Goal: Information Seeking & Learning: Learn about a topic

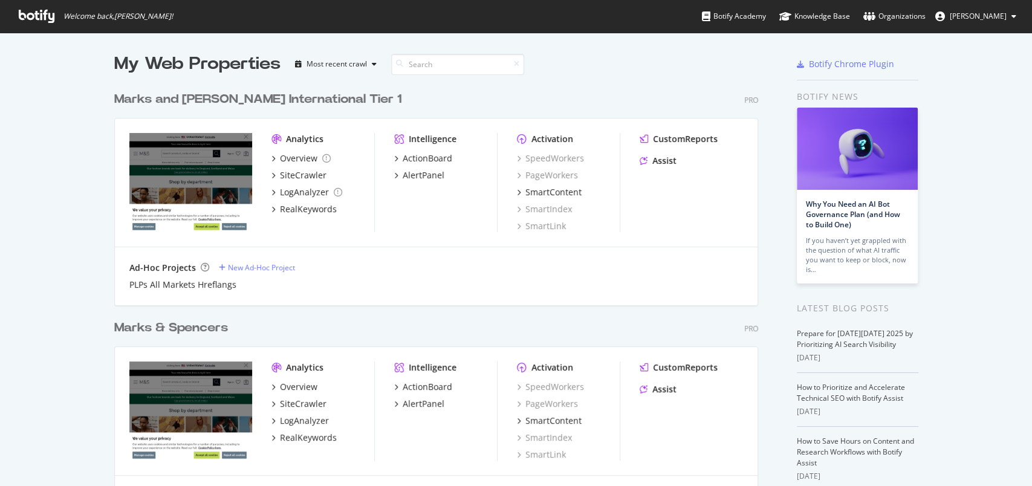
scroll to position [474, 1007]
click at [383, 429] on div "Analytics Overview SiteCrawler LogAnalyzer RealKeywords Intelligence ActionBoar…" at bounding box center [436, 411] width 643 height 129
click at [305, 440] on div "RealKeywords" at bounding box center [308, 438] width 57 height 12
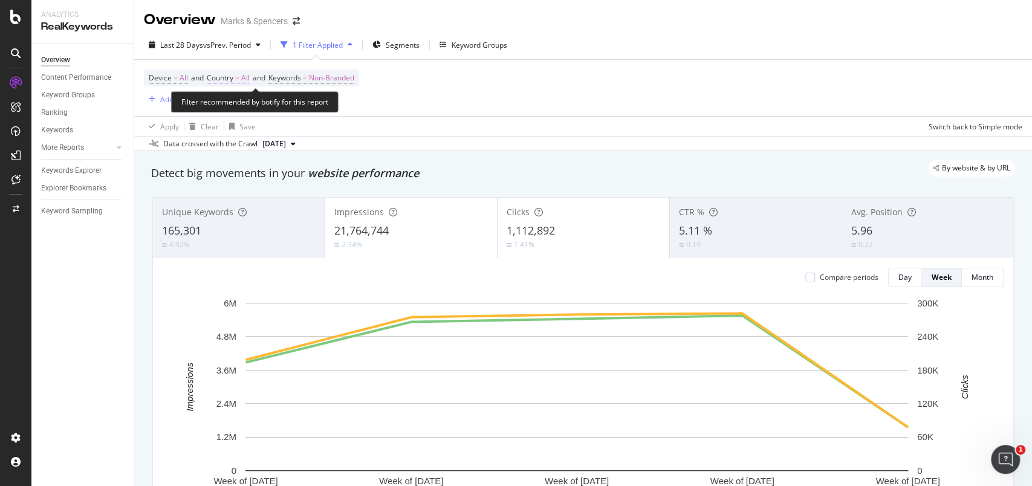
click at [249, 78] on span "All" at bounding box center [245, 78] width 8 height 17
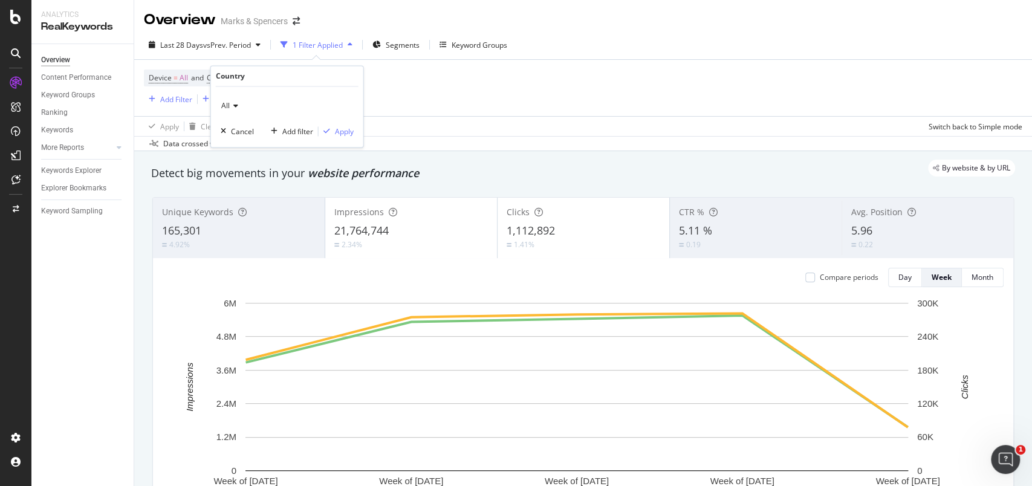
click at [233, 101] on div "All" at bounding box center [287, 106] width 133 height 19
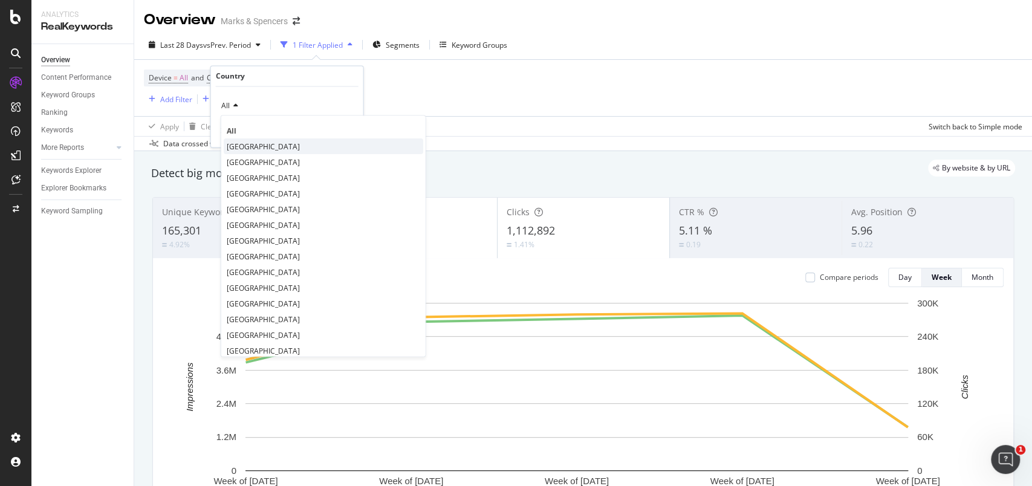
click at [238, 145] on span "[GEOGRAPHIC_DATA]" at bounding box center [263, 146] width 73 height 10
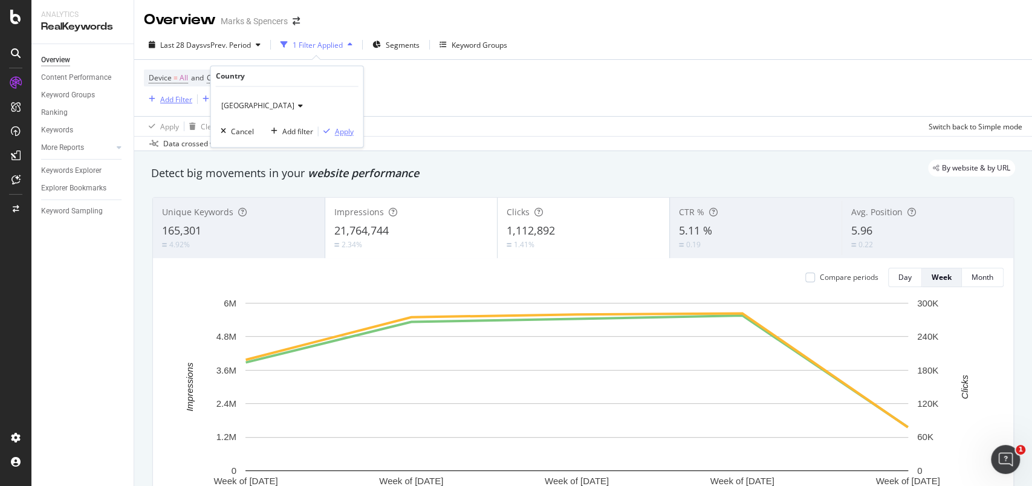
click at [347, 136] on div "Apply" at bounding box center [344, 131] width 19 height 10
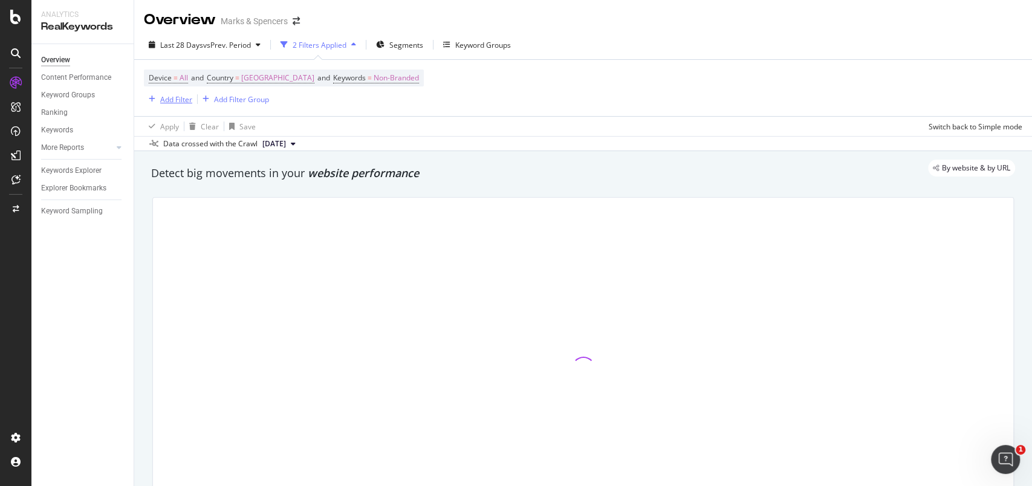
click at [185, 100] on div "Add Filter" at bounding box center [176, 99] width 32 height 10
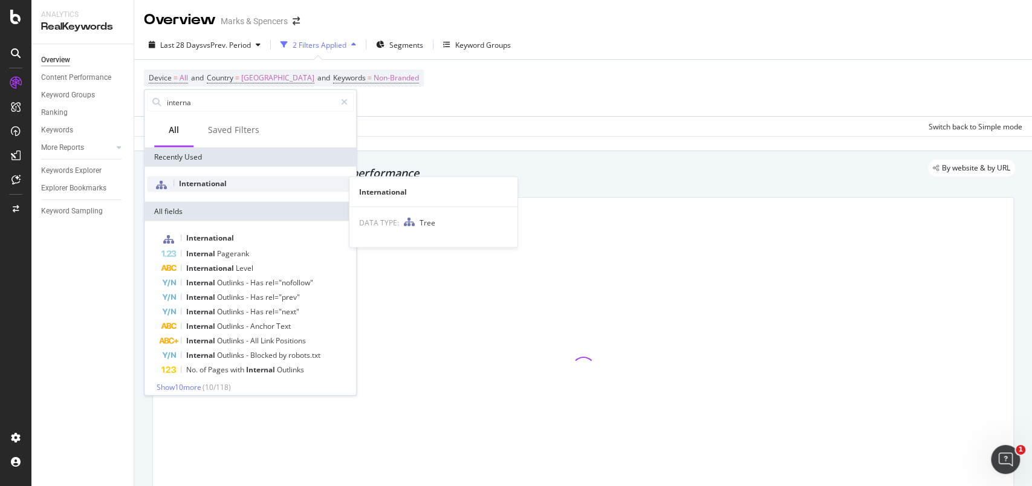
type input "interna"
click at [210, 186] on span "International" at bounding box center [203, 183] width 48 height 10
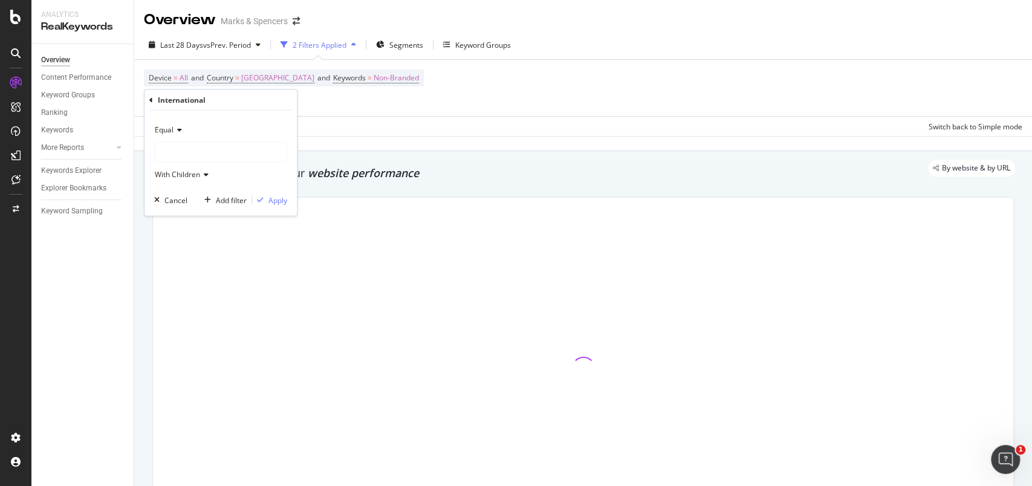
click at [209, 153] on div at bounding box center [221, 152] width 132 height 19
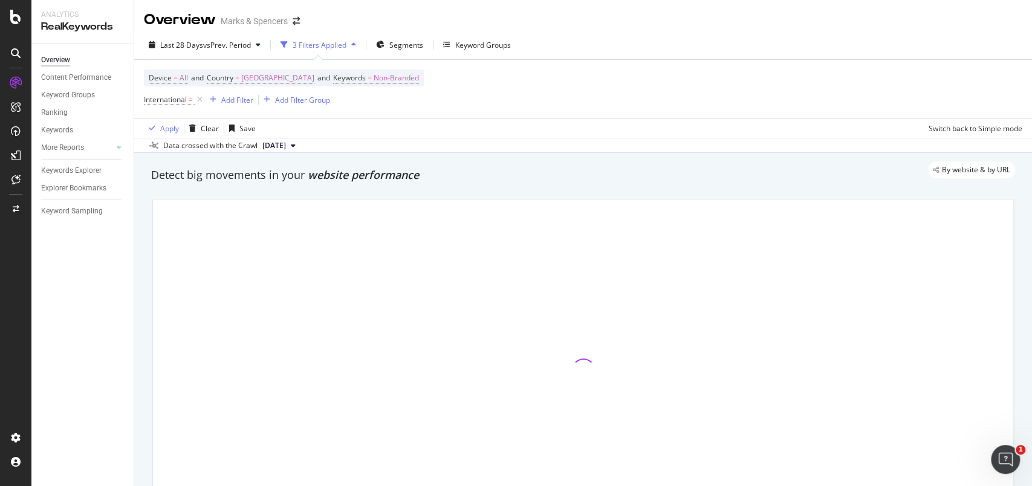
click at [369, 97] on div "Device = All and Country = [GEOGRAPHIC_DATA] and Keywords = Non-Branded Interna…" at bounding box center [284, 89] width 280 height 39
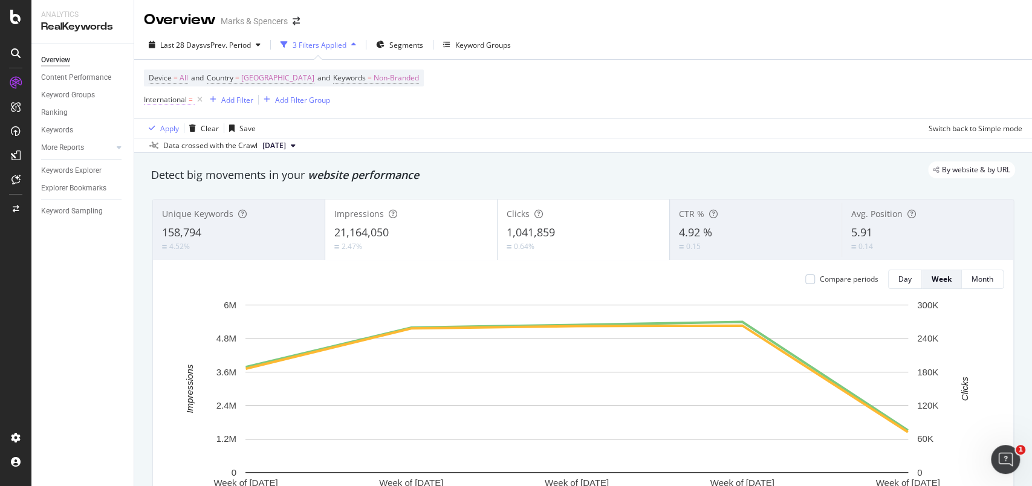
click at [177, 96] on span "International" at bounding box center [165, 99] width 43 height 10
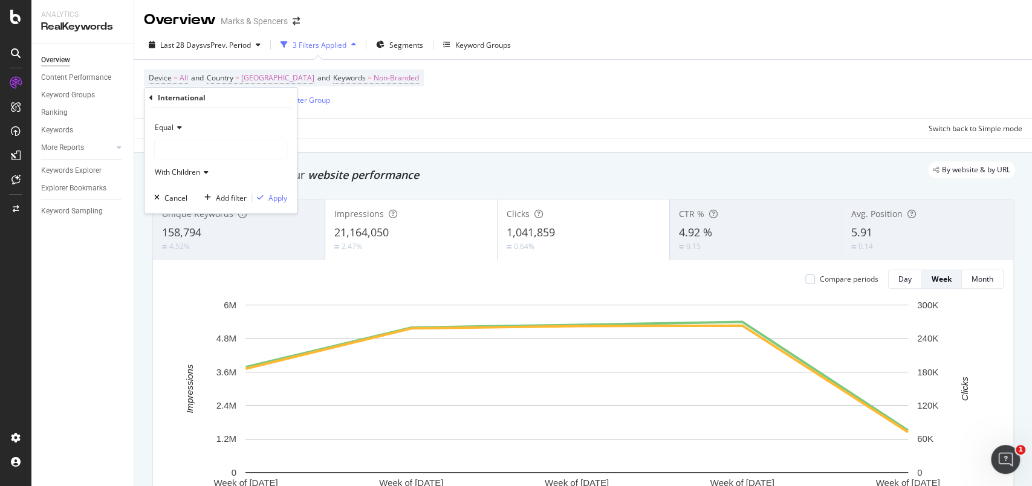
click at [180, 143] on div at bounding box center [221, 149] width 132 height 19
click at [180, 147] on div at bounding box center [221, 149] width 132 height 19
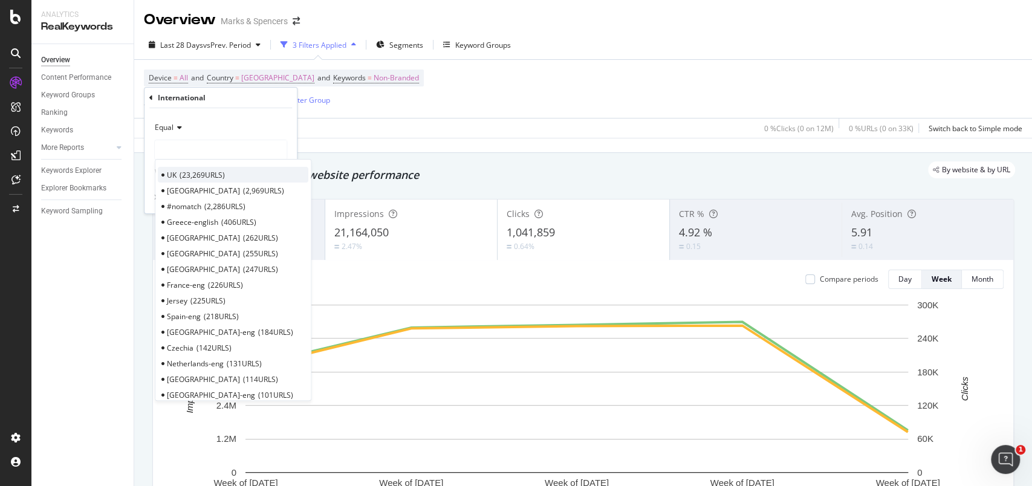
click at [185, 173] on span "23,269 URLS" at bounding box center [202, 175] width 45 height 10
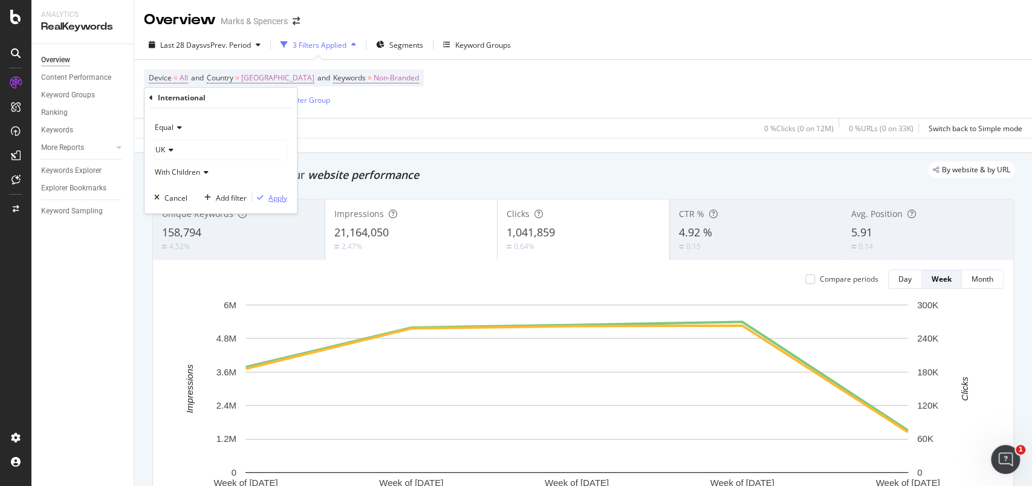
click at [268, 197] on div "Apply" at bounding box center [277, 198] width 19 height 10
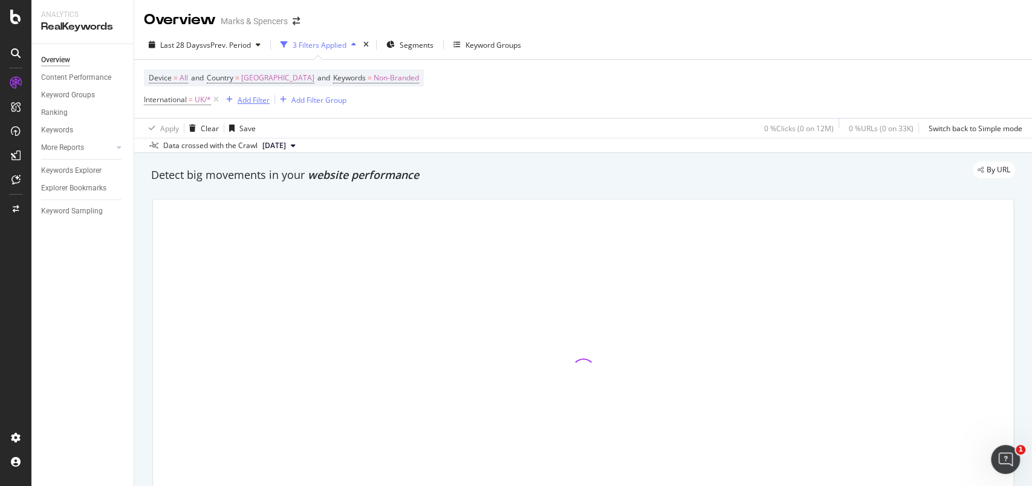
click at [267, 100] on div "Add Filter" at bounding box center [254, 100] width 32 height 10
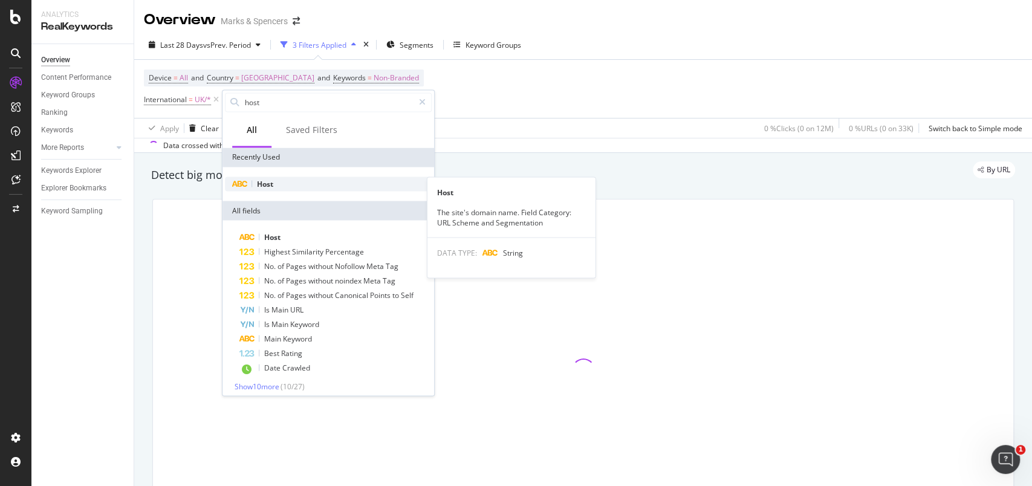
type input "host"
click at [273, 184] on span "Host" at bounding box center [265, 183] width 16 height 10
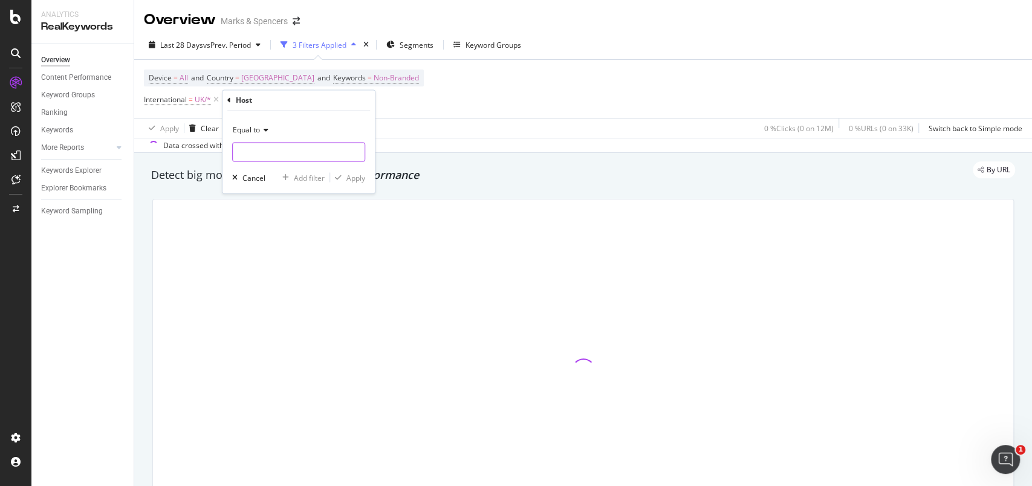
click at [281, 155] on input "text" at bounding box center [299, 152] width 132 height 19
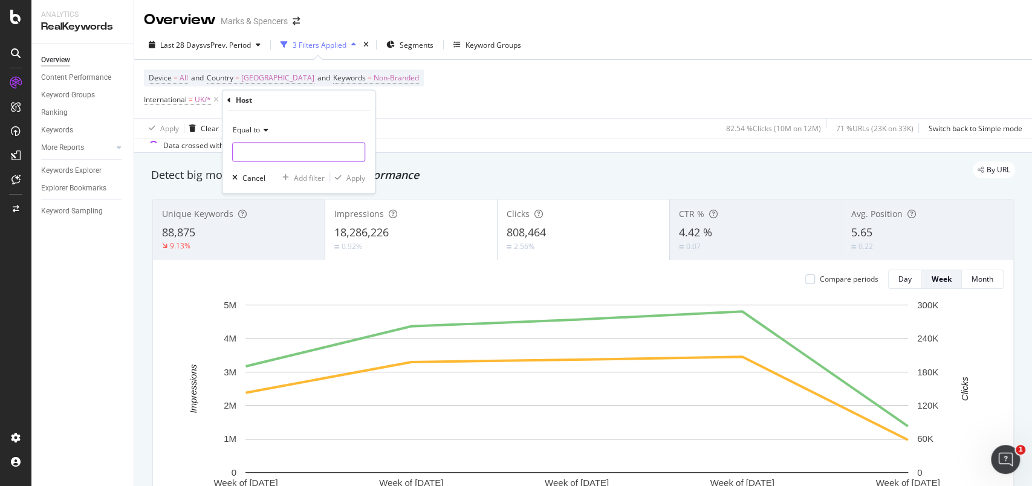
click at [281, 155] on input "text" at bounding box center [299, 152] width 132 height 19
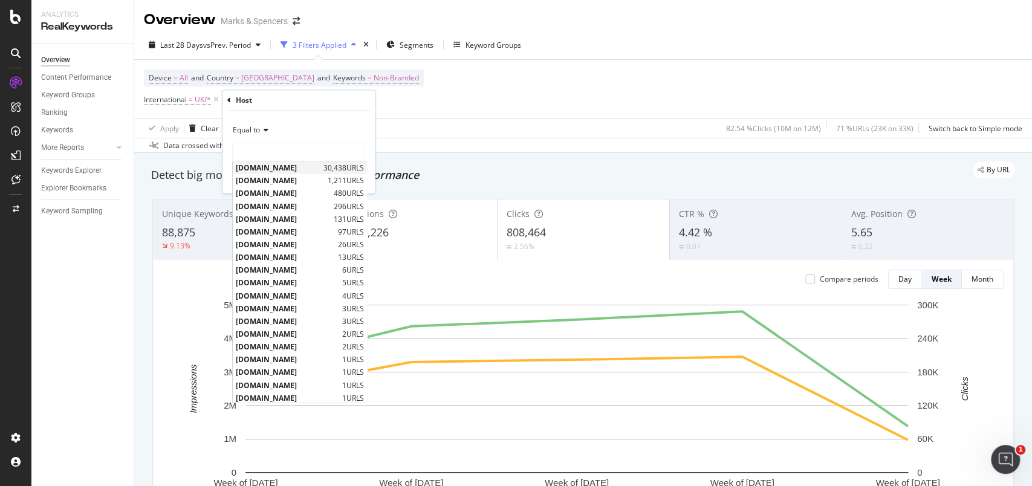
click at [281, 165] on span "[DOMAIN_NAME]" at bounding box center [278, 168] width 85 height 10
type input "[DOMAIN_NAME]"
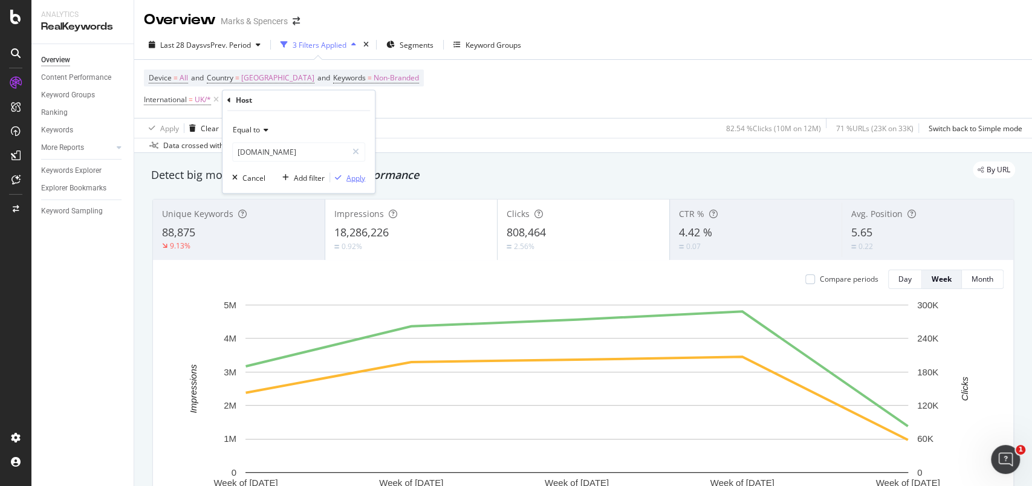
click at [346, 180] on div "Apply" at bounding box center [355, 177] width 19 height 10
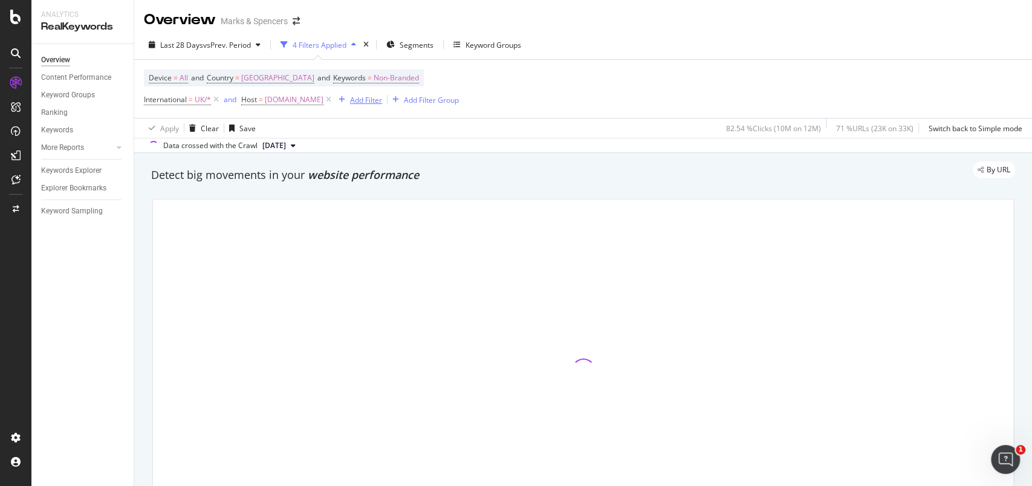
click at [382, 94] on div "Add Filter" at bounding box center [358, 99] width 48 height 13
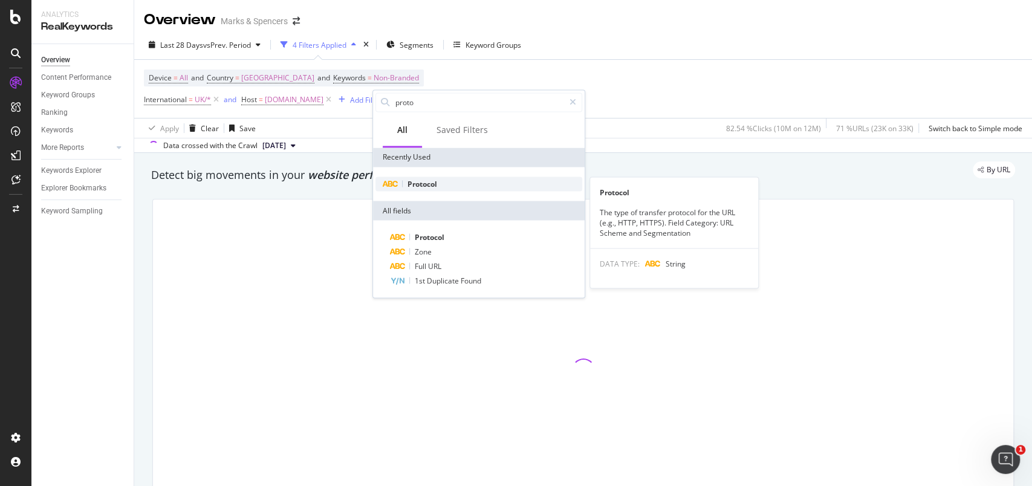
type input "proto"
click at [426, 185] on span "Protocol" at bounding box center [423, 183] width 30 height 10
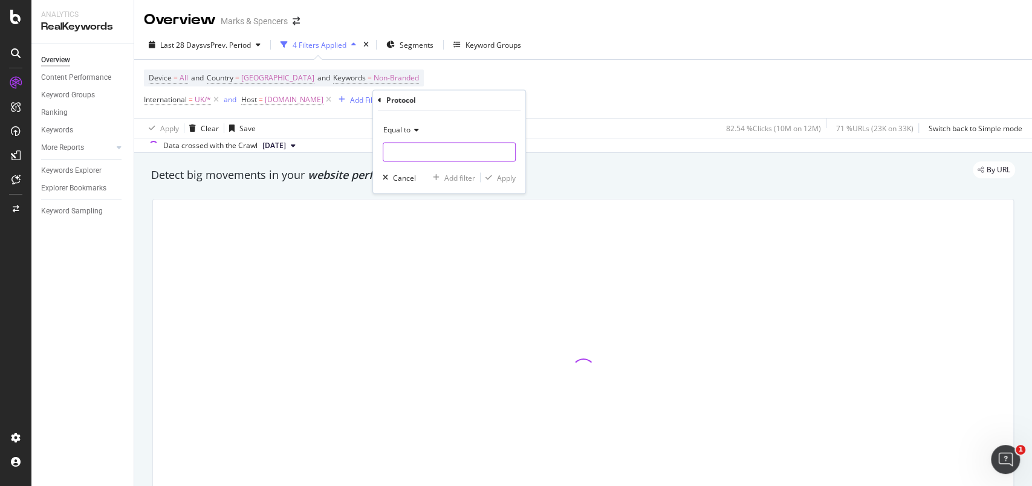
click at [440, 158] on input "text" at bounding box center [449, 152] width 132 height 19
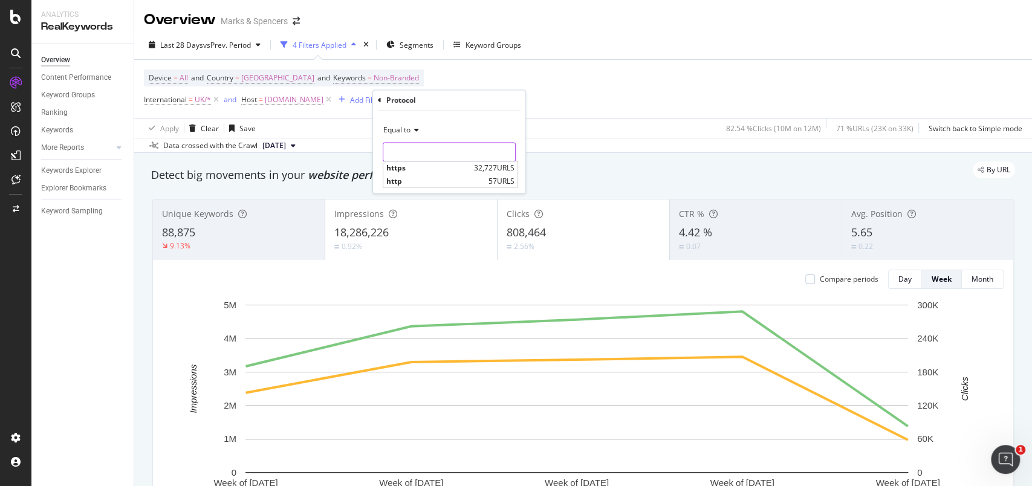
click at [440, 158] on input "text" at bounding box center [449, 152] width 132 height 19
click at [439, 162] on div "https 32,727 URLS" at bounding box center [450, 168] width 134 height 13
type input "https"
click at [505, 175] on div "Apply" at bounding box center [506, 177] width 19 height 10
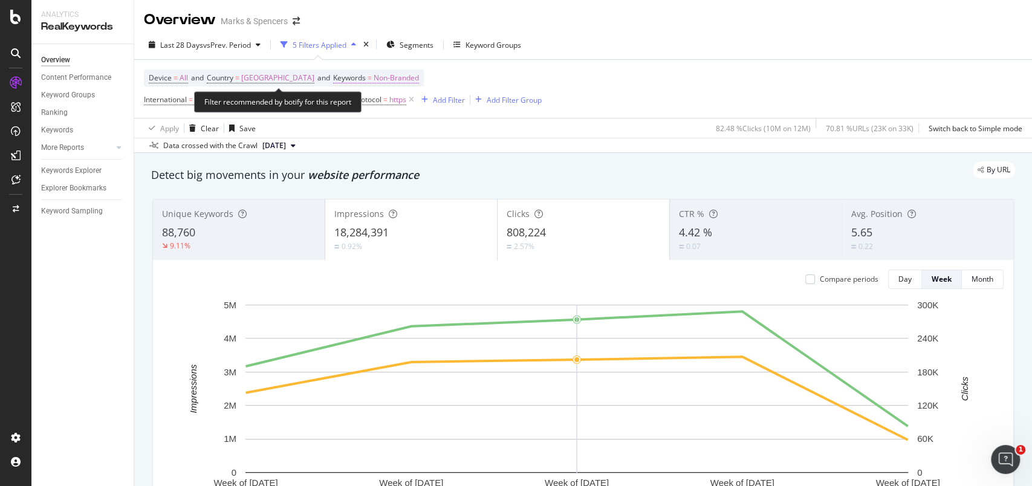
click at [401, 78] on span "Non-Branded" at bounding box center [396, 78] width 45 height 17
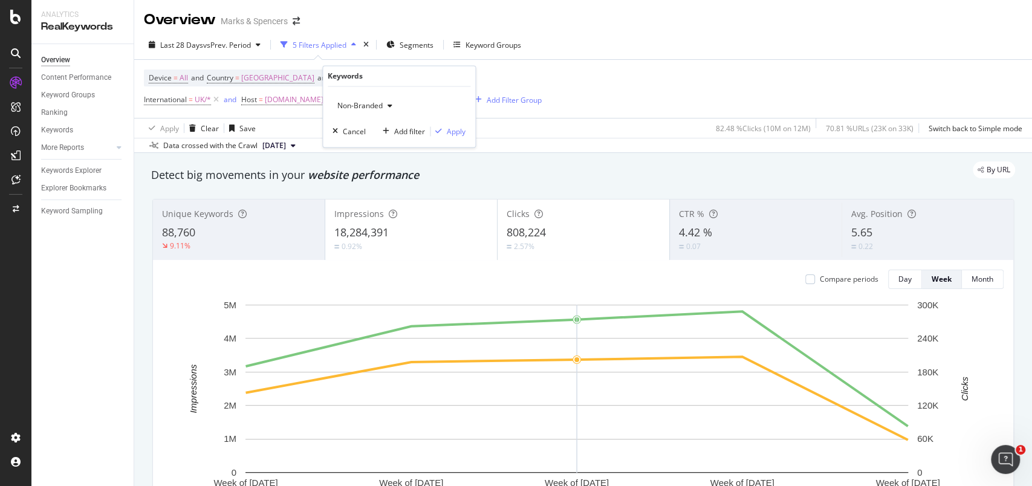
click at [380, 105] on span "Non-Branded" at bounding box center [358, 106] width 50 height 10
click at [358, 195] on span "All" at bounding box center [404, 200] width 123 height 11
click at [447, 127] on div "Apply" at bounding box center [456, 131] width 19 height 10
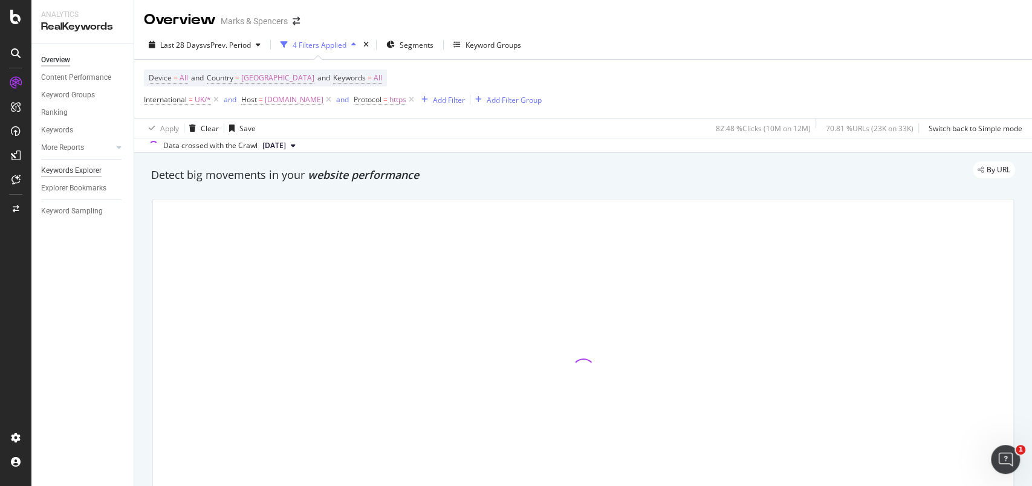
click at [76, 169] on div "Keywords Explorer" at bounding box center [71, 170] width 60 height 13
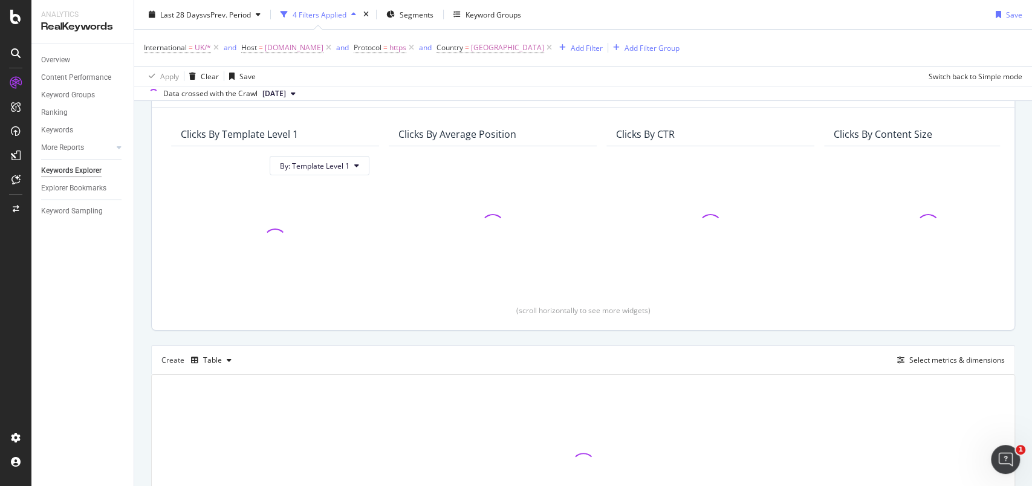
scroll to position [82, 0]
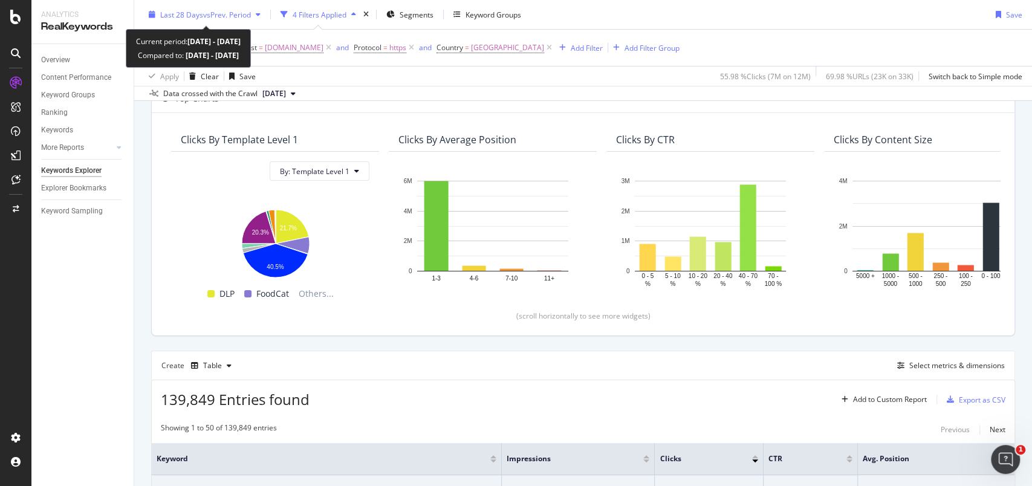
click at [161, 16] on span "Last 28 Days" at bounding box center [181, 14] width 43 height 10
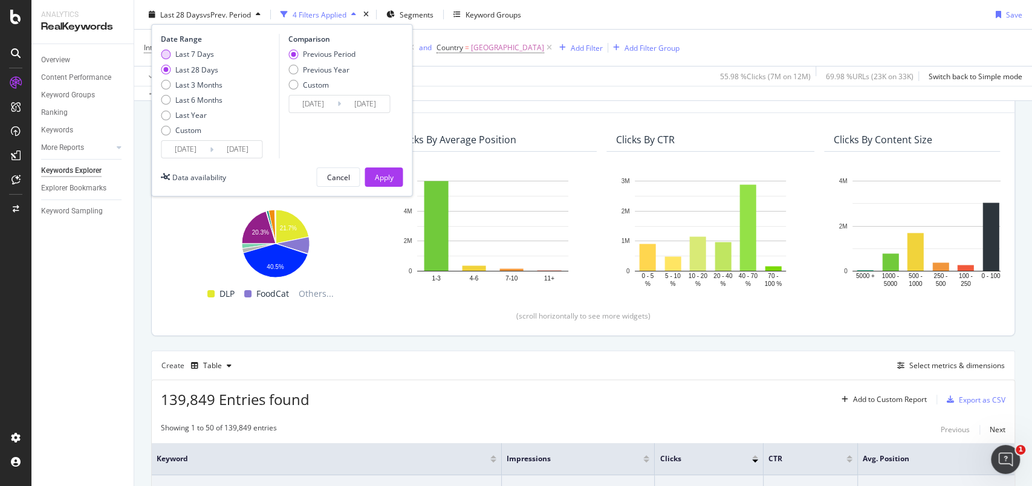
click at [194, 50] on div "Last 7 Days" at bounding box center [194, 54] width 39 height 10
type input "[DATE]"
click at [380, 172] on div "Apply" at bounding box center [383, 177] width 19 height 10
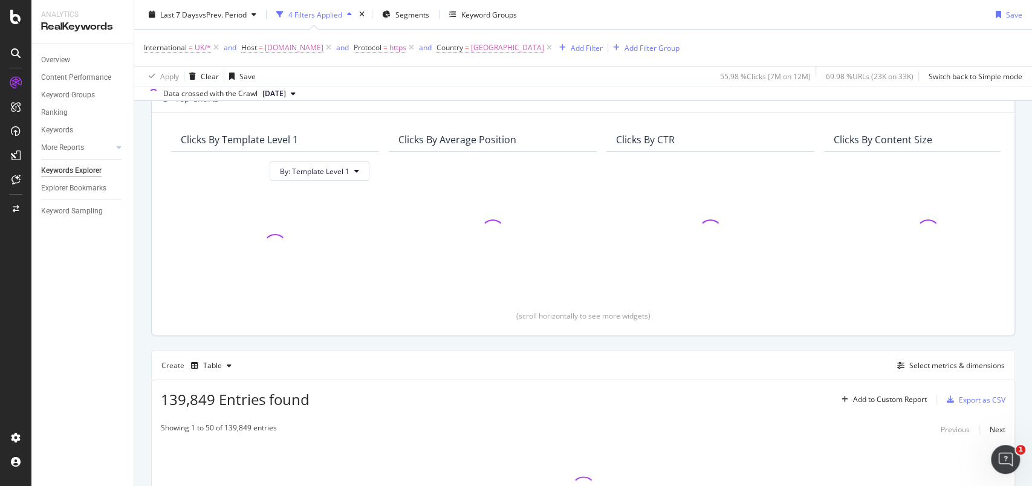
scroll to position [101, 0]
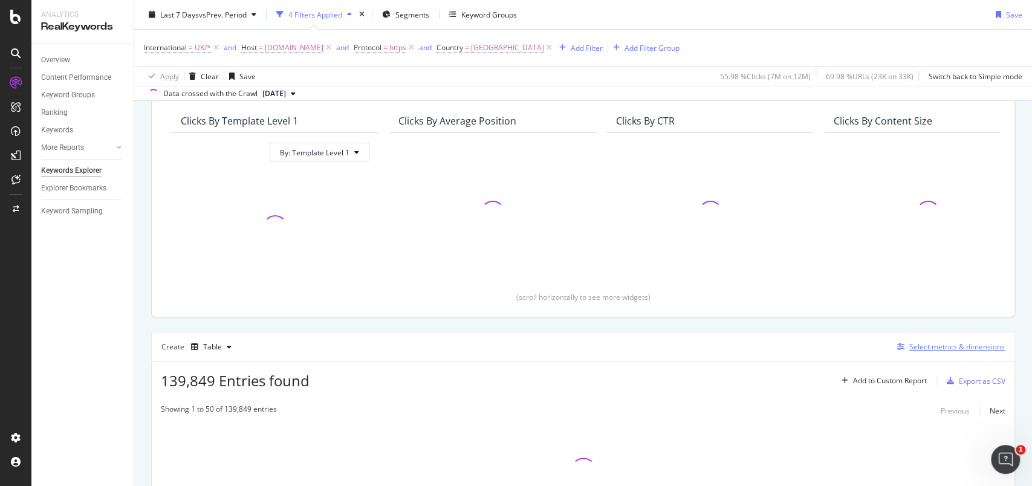
click at [948, 351] on div "Select metrics & dimensions" at bounding box center [948, 346] width 112 height 13
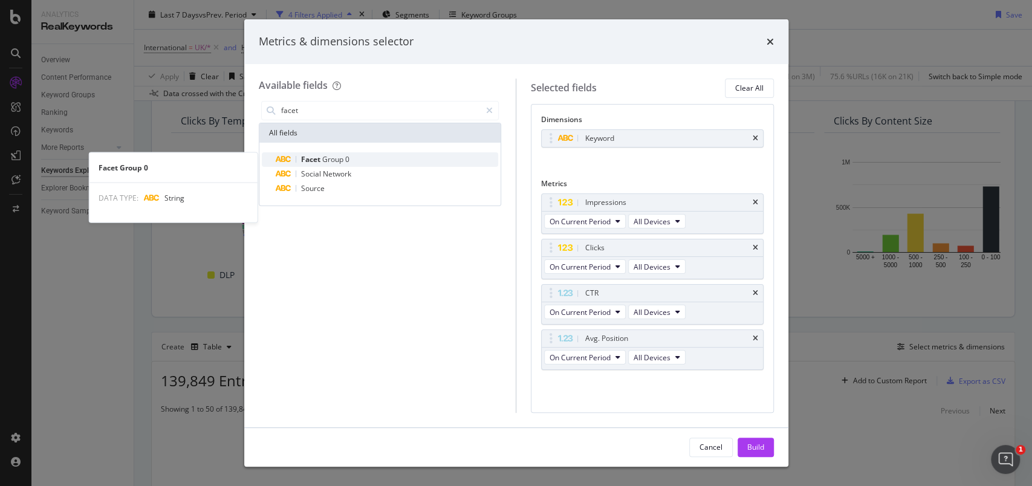
type input "facet"
click at [329, 154] on span "Group" at bounding box center [333, 159] width 23 height 10
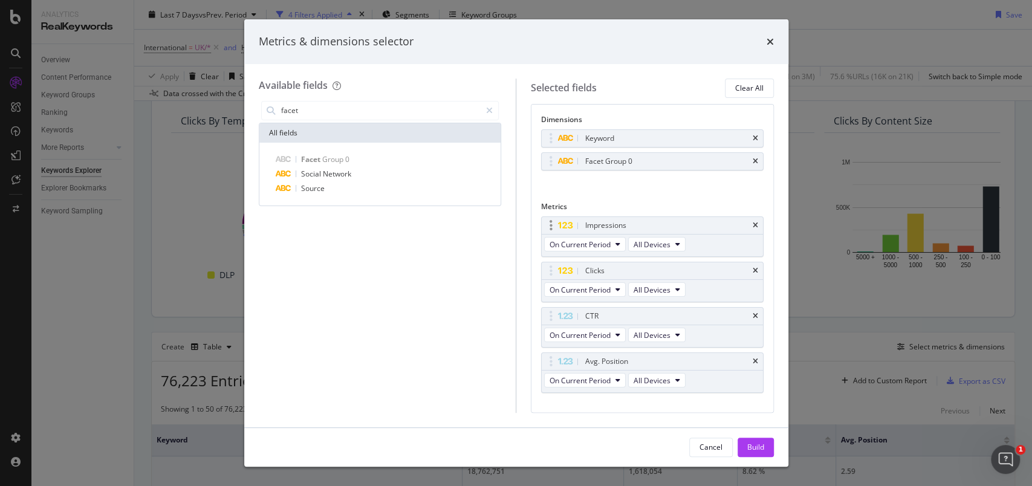
click at [743, 231] on div "Impressions" at bounding box center [652, 225] width 221 height 17
click at [744, 229] on div "Impressions" at bounding box center [652, 225] width 221 height 17
click at [753, 227] on icon "times" at bounding box center [755, 225] width 5 height 7
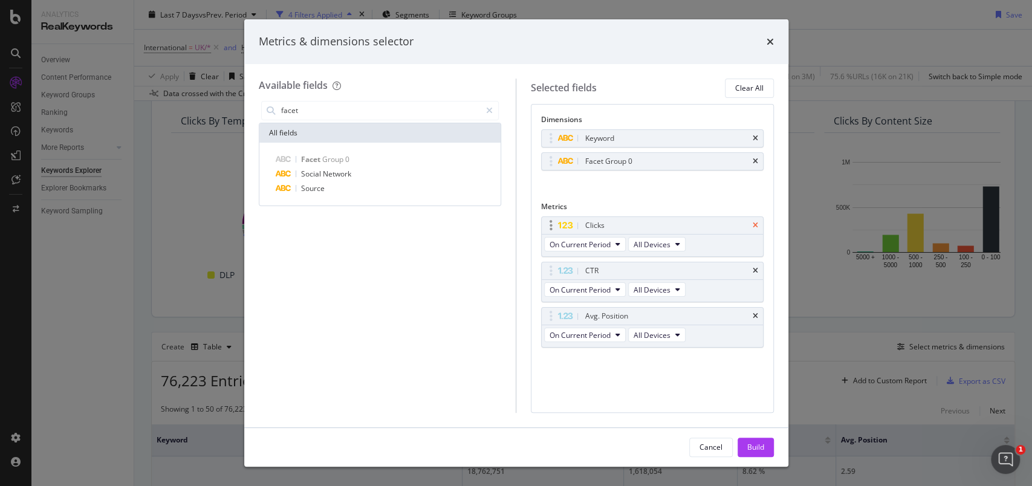
click at [755, 224] on icon "times" at bounding box center [755, 225] width 5 height 7
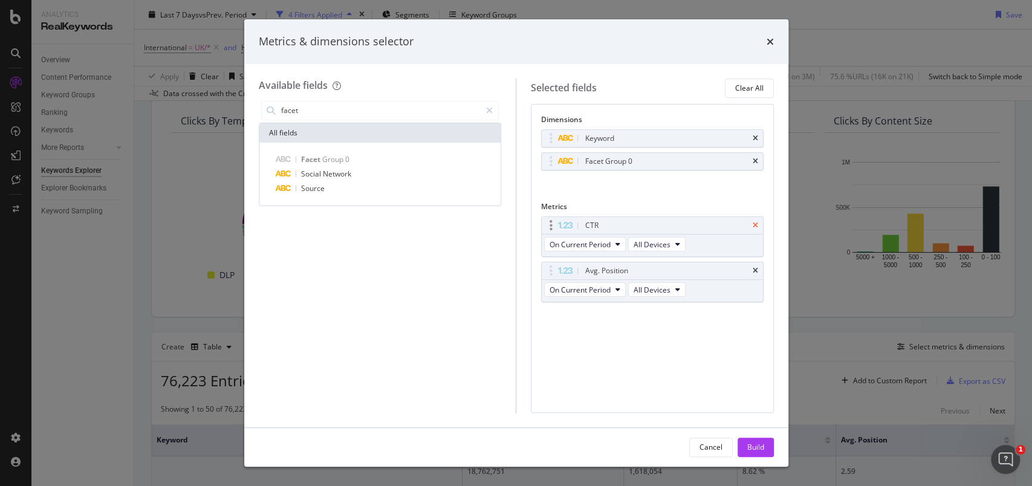
click at [755, 224] on icon "times" at bounding box center [755, 225] width 5 height 7
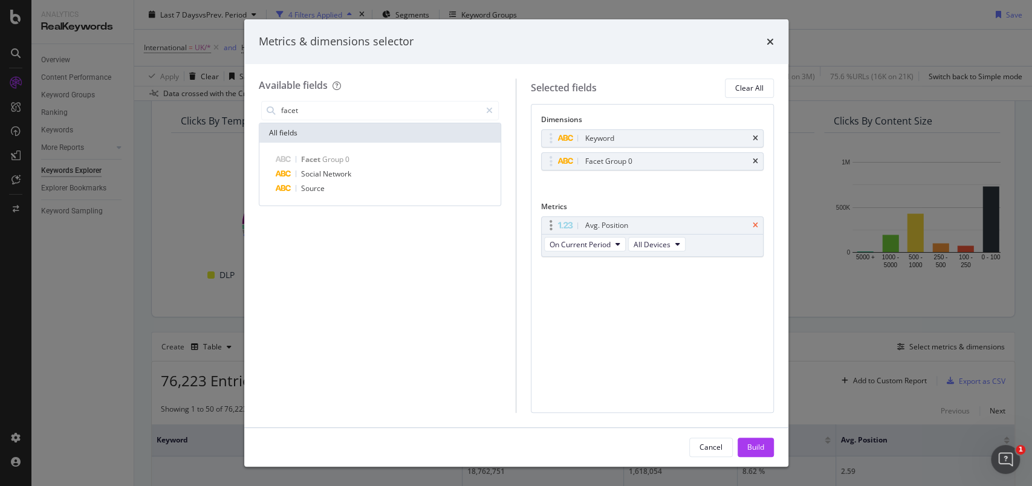
click at [755, 225] on icon "times" at bounding box center [755, 225] width 5 height 7
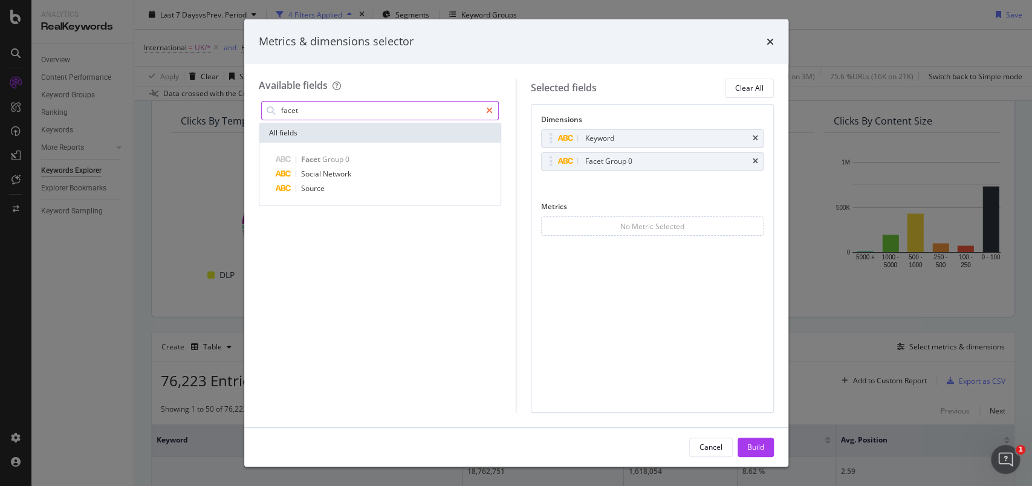
click at [489, 109] on icon "modal" at bounding box center [489, 110] width 7 height 8
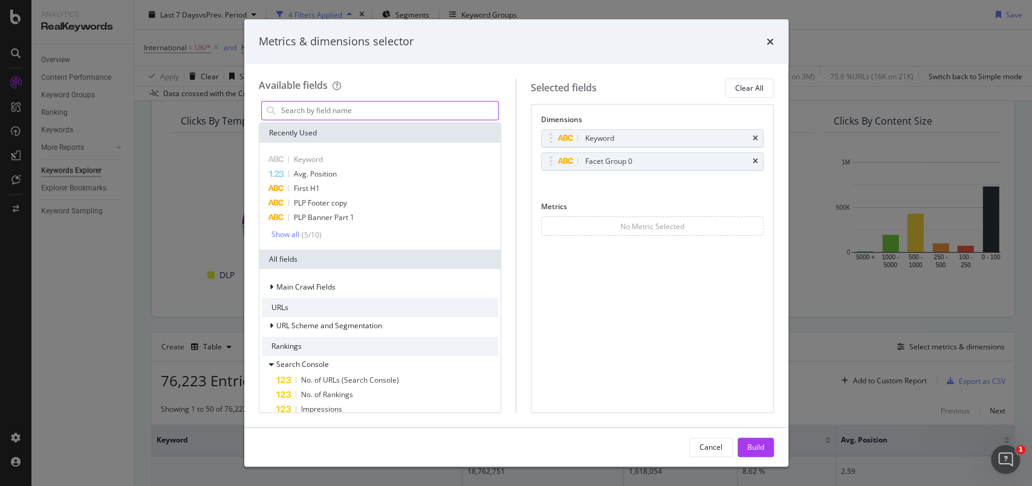
click at [397, 106] on input "modal" at bounding box center [389, 111] width 219 height 18
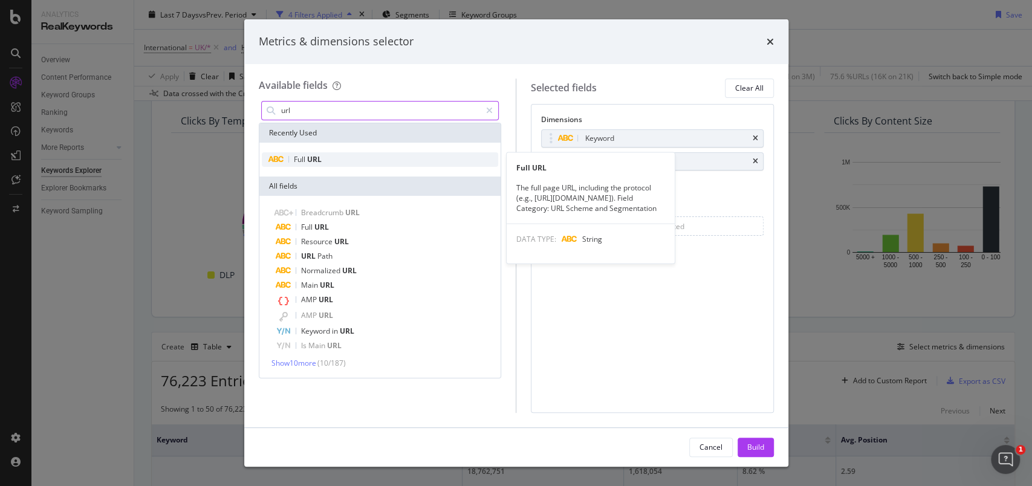
type input "url"
click at [334, 157] on div "Full URL" at bounding box center [380, 159] width 237 height 15
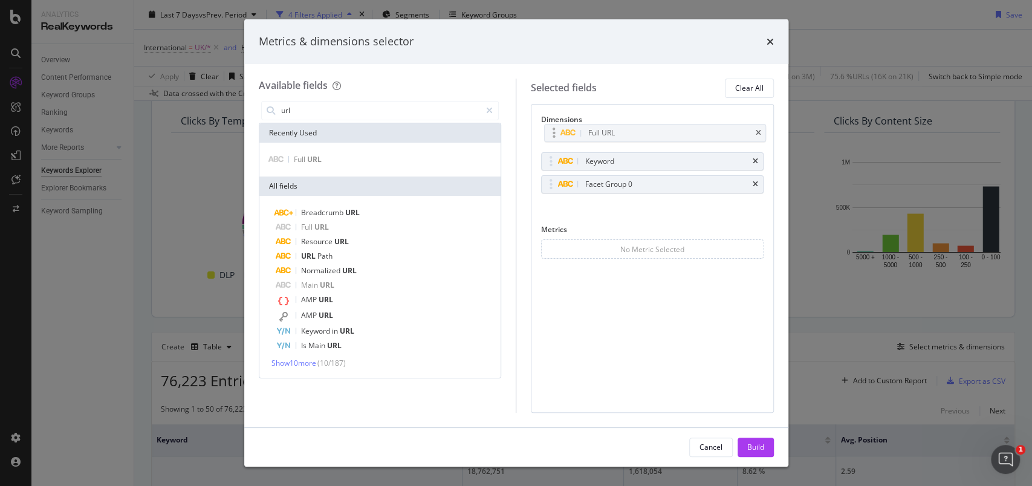
drag, startPoint x: 555, startPoint y: 181, endPoint x: 558, endPoint y: 132, distance: 49.7
click at [558, 132] on body "Analytics RealKeywords Overview Content Performance Keyword Groups Ranking Keyw…" at bounding box center [516, 243] width 1032 height 486
click at [754, 161] on icon "times" at bounding box center [755, 161] width 5 height 7
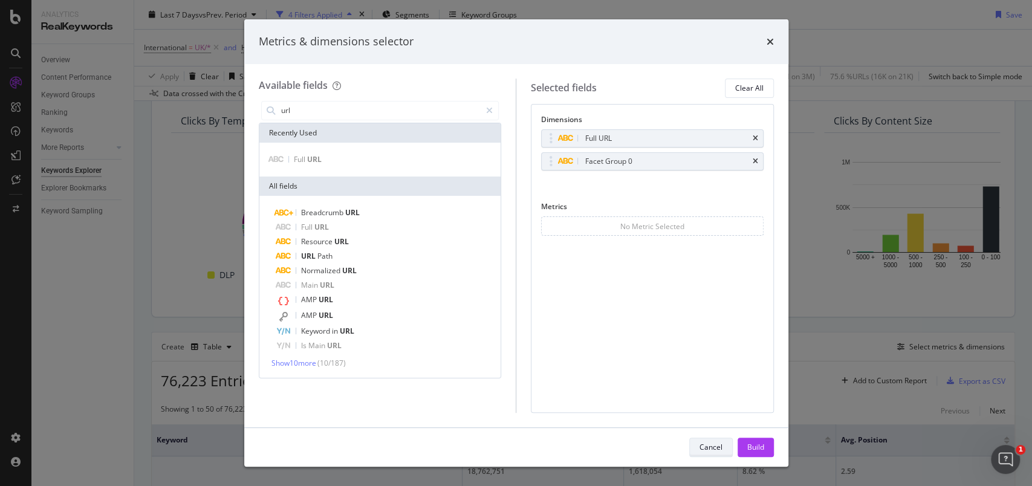
click at [723, 443] on button "Cancel" at bounding box center [711, 447] width 44 height 19
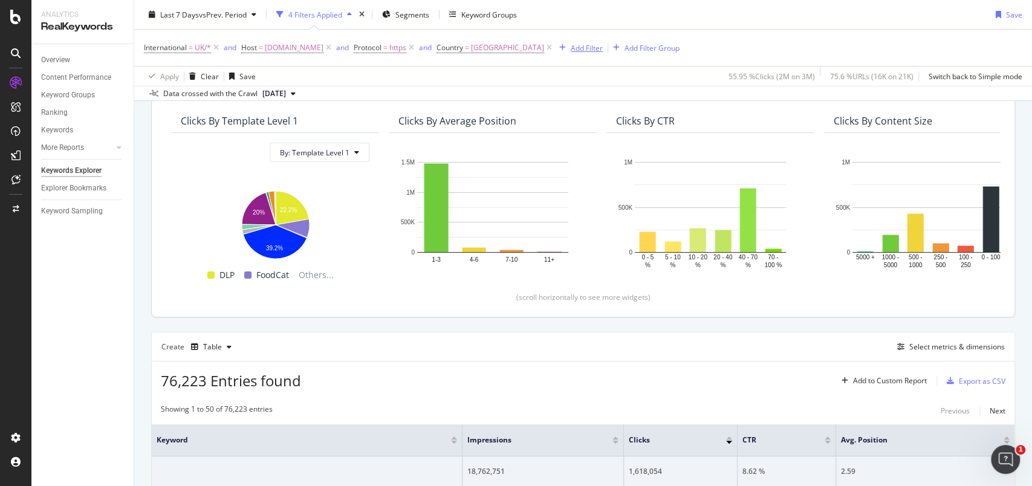
click at [598, 48] on div "Add Filter" at bounding box center [587, 47] width 32 height 10
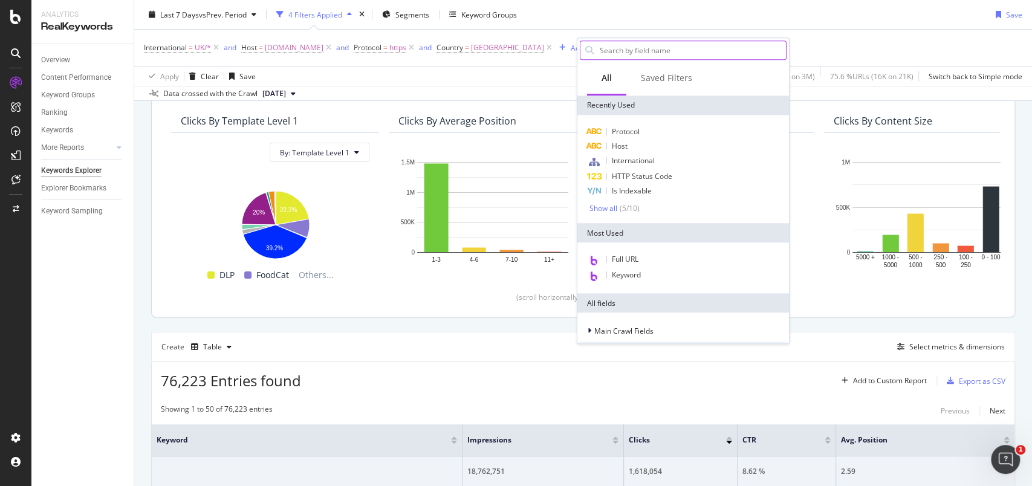
click at [649, 51] on input "text" at bounding box center [692, 50] width 187 height 18
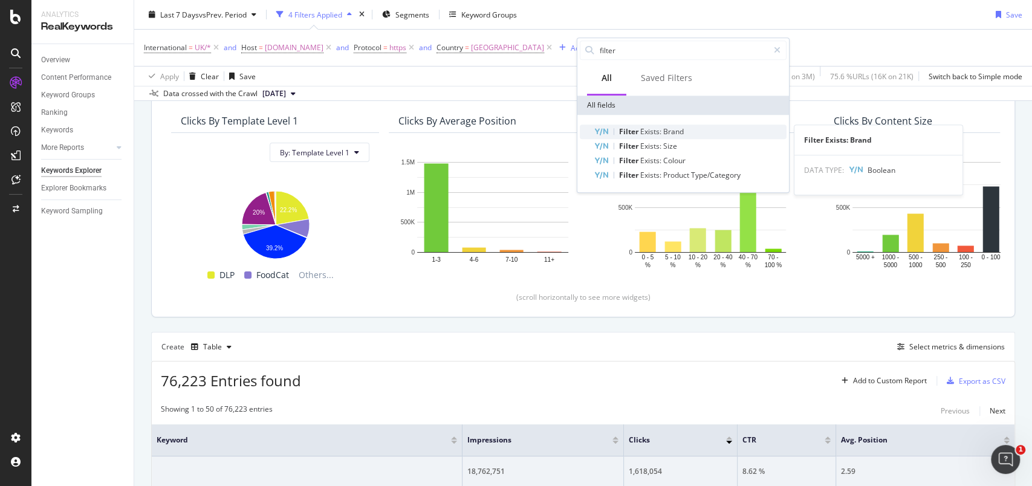
type input "filter"
click at [671, 132] on span "Brand" at bounding box center [673, 131] width 21 height 10
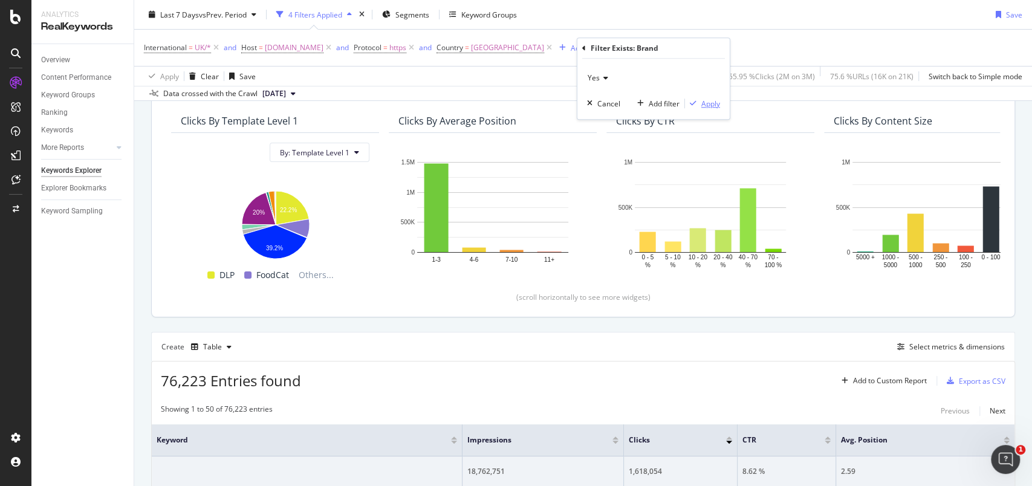
click at [710, 105] on div "Apply" at bounding box center [710, 104] width 19 height 10
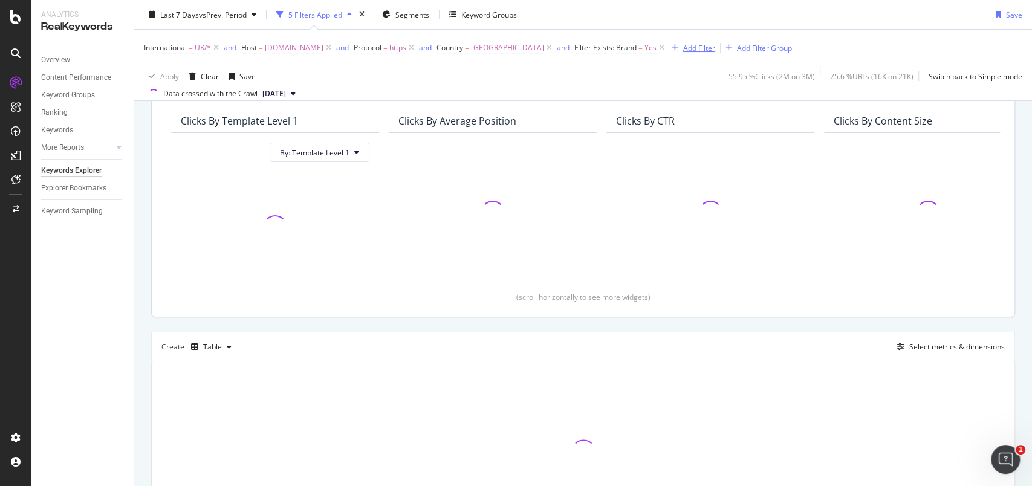
click at [715, 51] on div "Add Filter" at bounding box center [699, 47] width 32 height 10
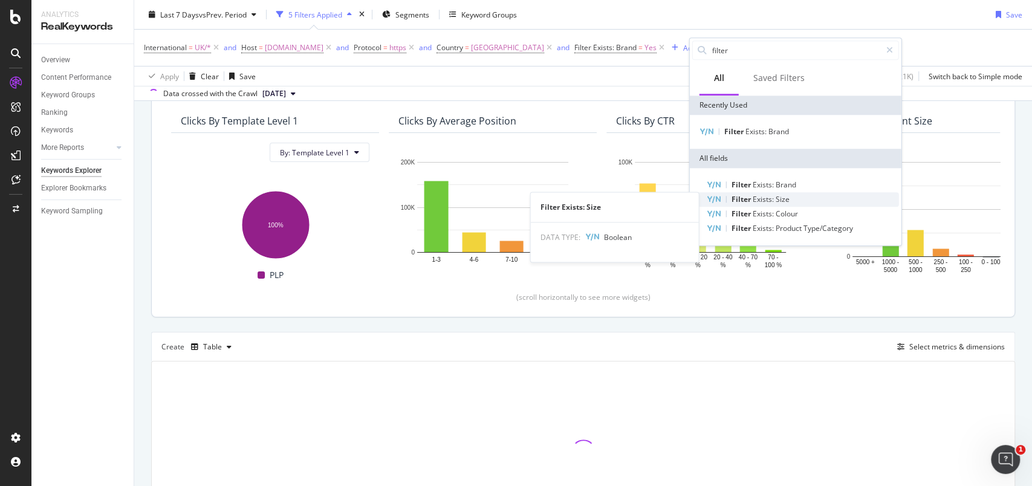
click at [755, 200] on span "Exists:" at bounding box center [764, 199] width 23 height 10
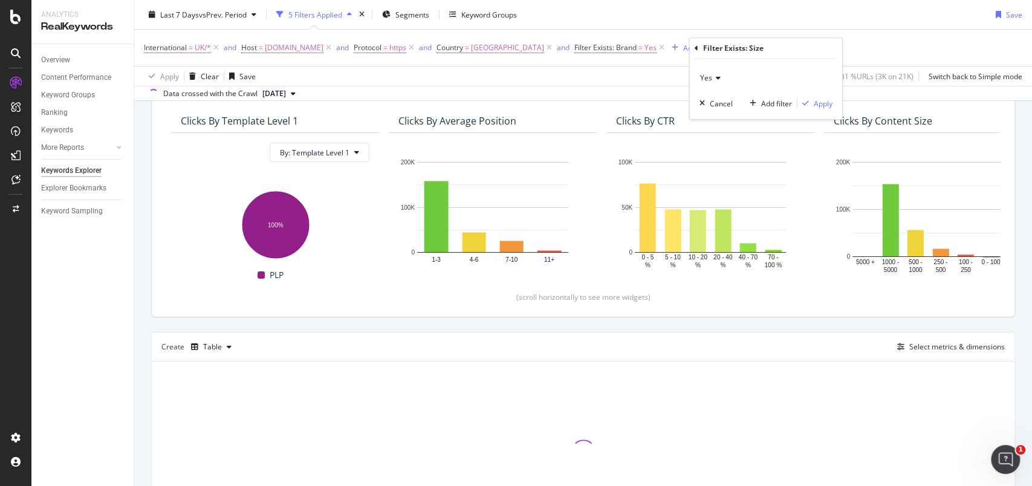
click at [825, 110] on div "Yes Cancel Add filter Apply" at bounding box center [766, 89] width 152 height 60
click at [827, 103] on div "Apply" at bounding box center [823, 104] width 19 height 10
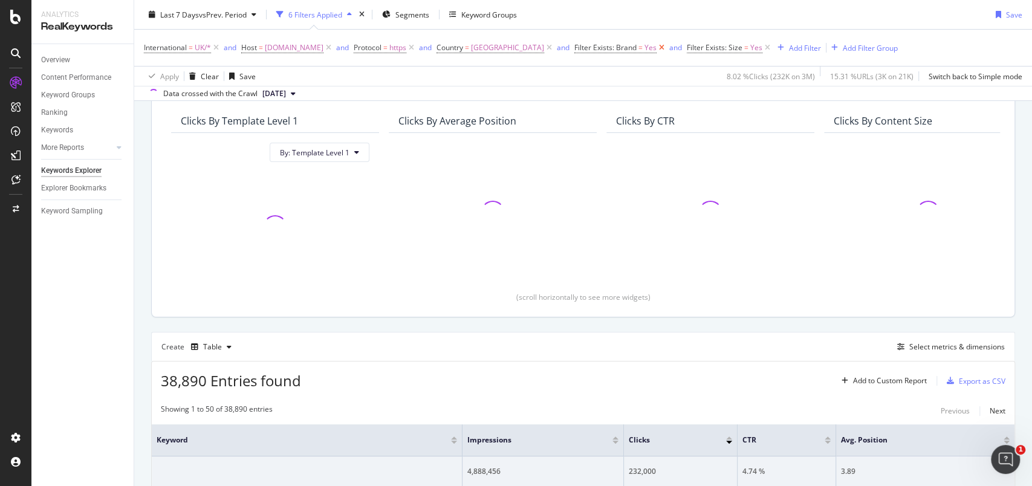
click at [667, 47] on icon at bounding box center [662, 48] width 10 height 12
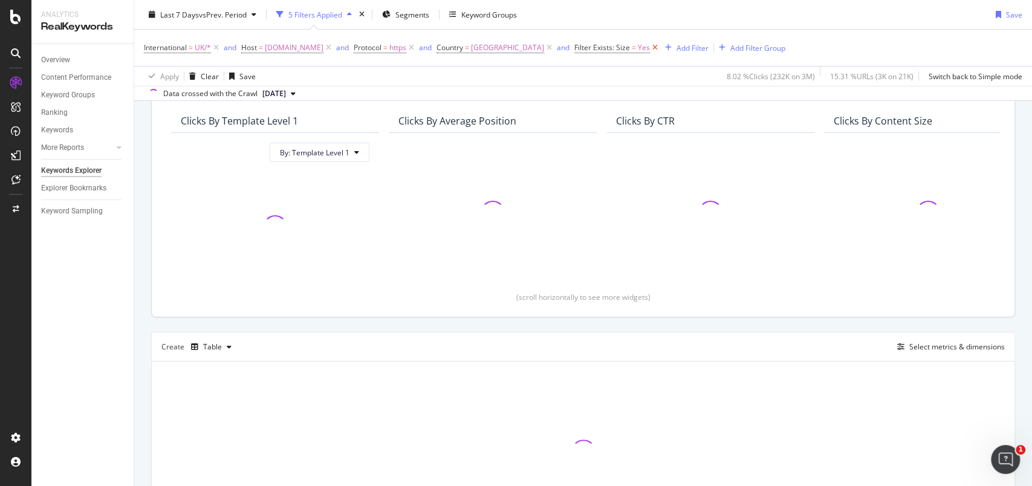
click at [660, 45] on icon at bounding box center [655, 48] width 10 height 12
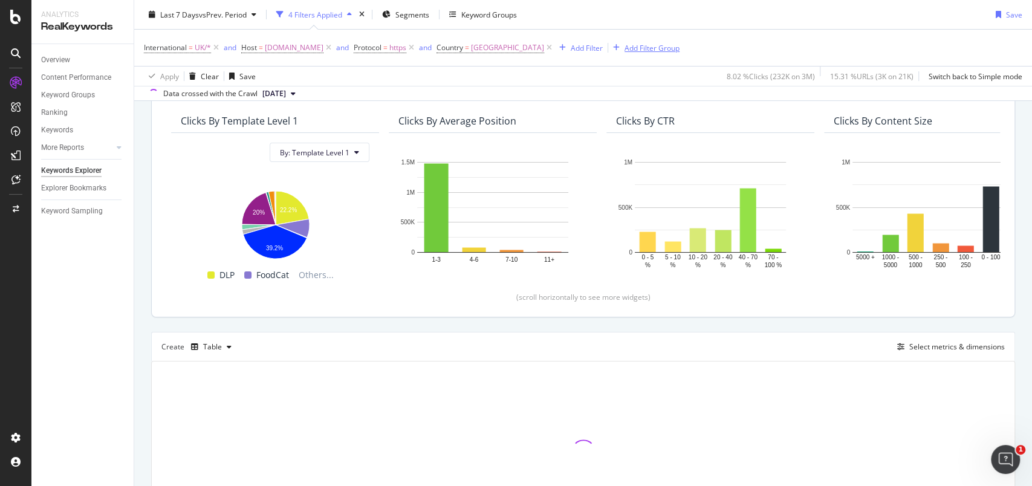
click at [678, 45] on div "Add Filter Group" at bounding box center [652, 47] width 55 height 10
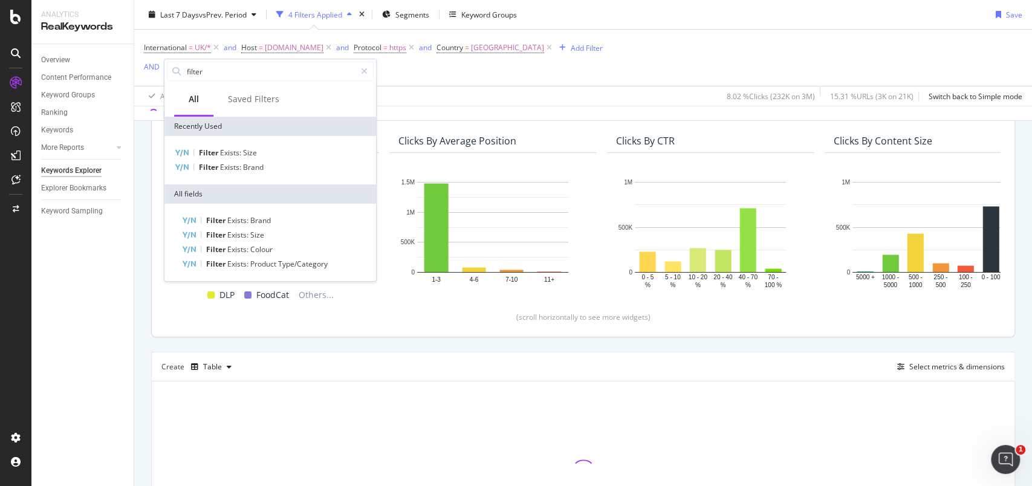
scroll to position [121, 0]
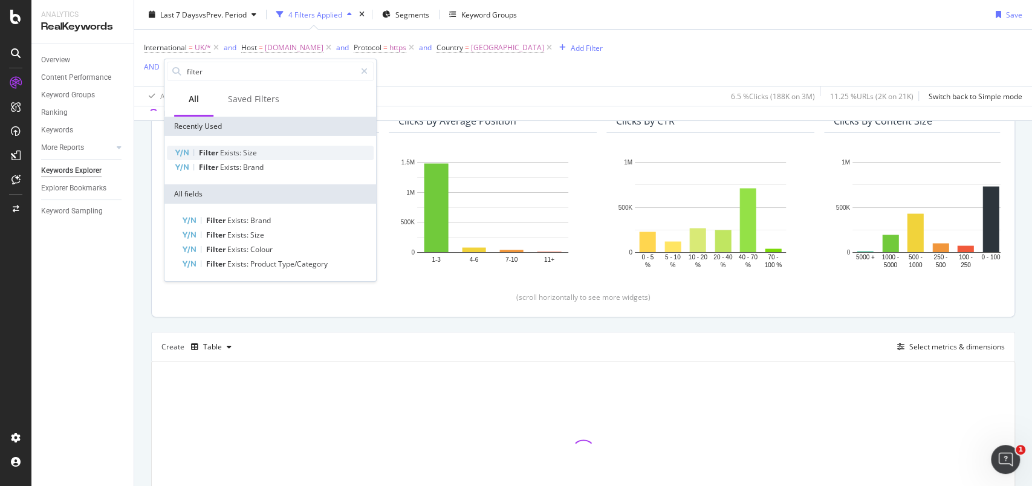
click at [210, 149] on span "Filter" at bounding box center [209, 153] width 21 height 10
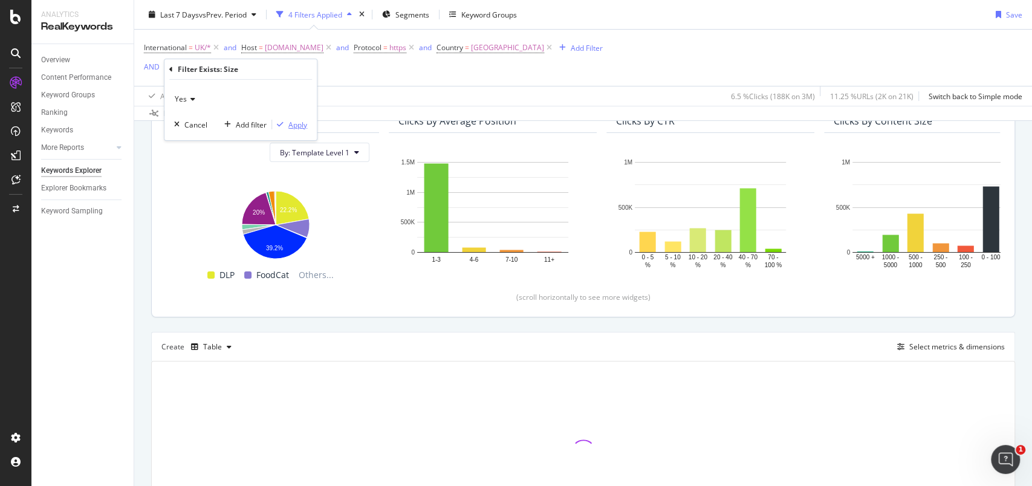
click at [295, 124] on div "Apply" at bounding box center [297, 124] width 19 height 10
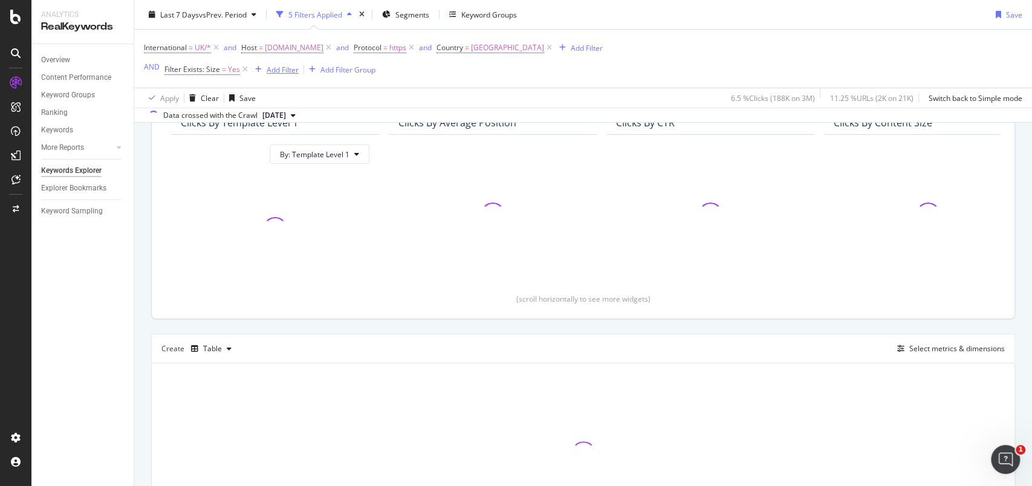
scroll to position [122, 0]
click at [282, 71] on div "Add Filter" at bounding box center [283, 69] width 32 height 10
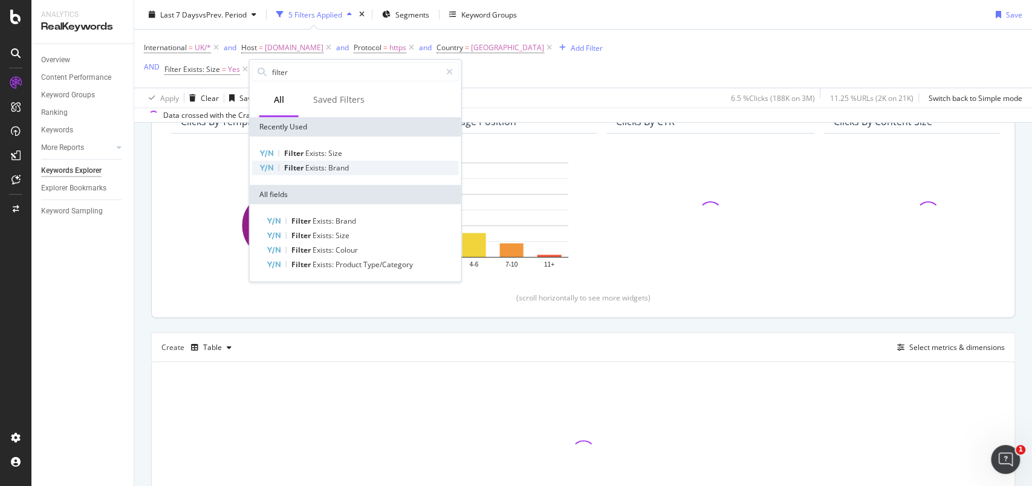
click at [310, 164] on span "Exists:" at bounding box center [316, 168] width 23 height 10
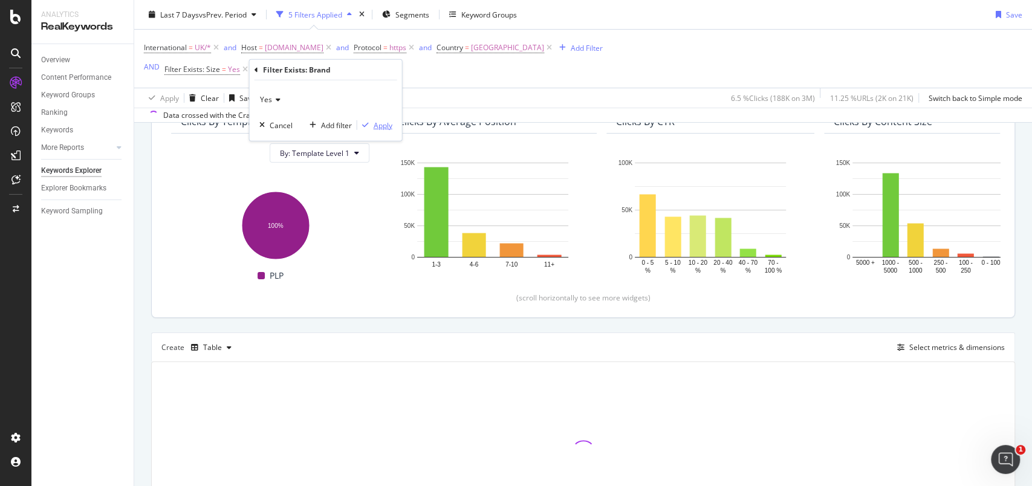
click at [386, 126] on div "Apply" at bounding box center [383, 125] width 19 height 10
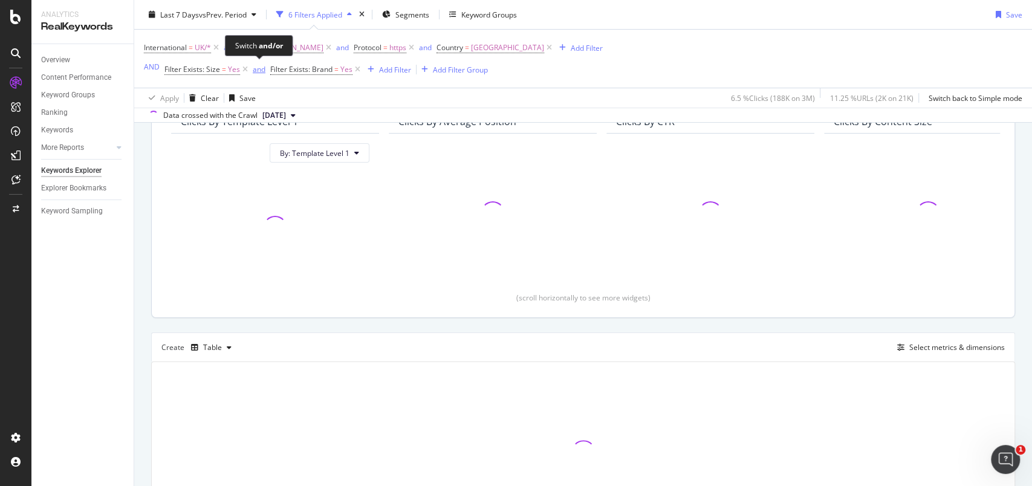
click at [258, 65] on div "and" at bounding box center [259, 69] width 13 height 10
click at [374, 68] on div "Add Filter" at bounding box center [390, 69] width 32 height 10
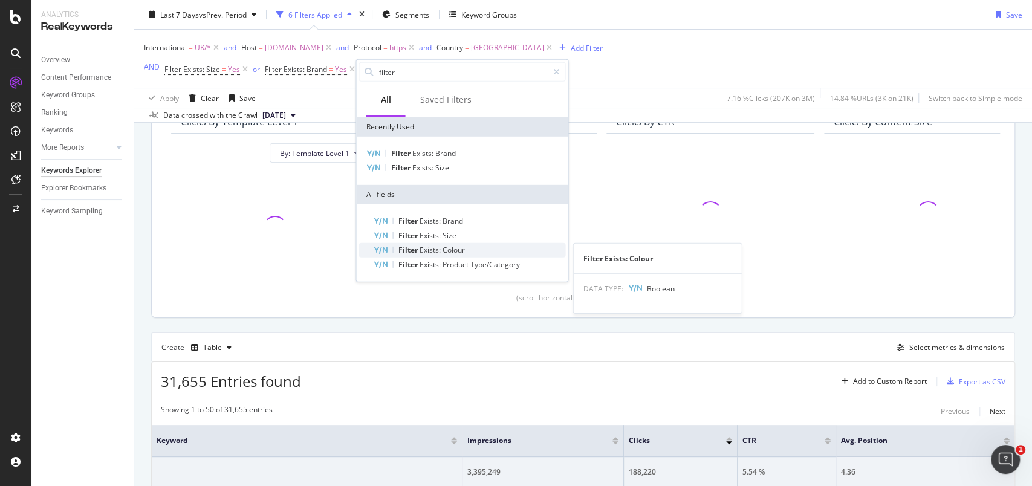
click at [435, 249] on span "Exists:" at bounding box center [430, 250] width 23 height 10
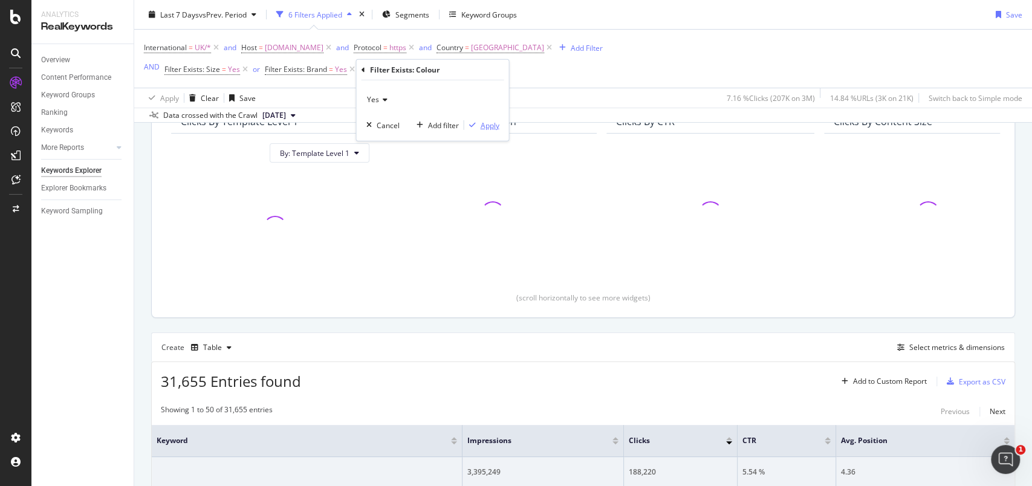
click at [487, 123] on div "Apply" at bounding box center [489, 125] width 19 height 10
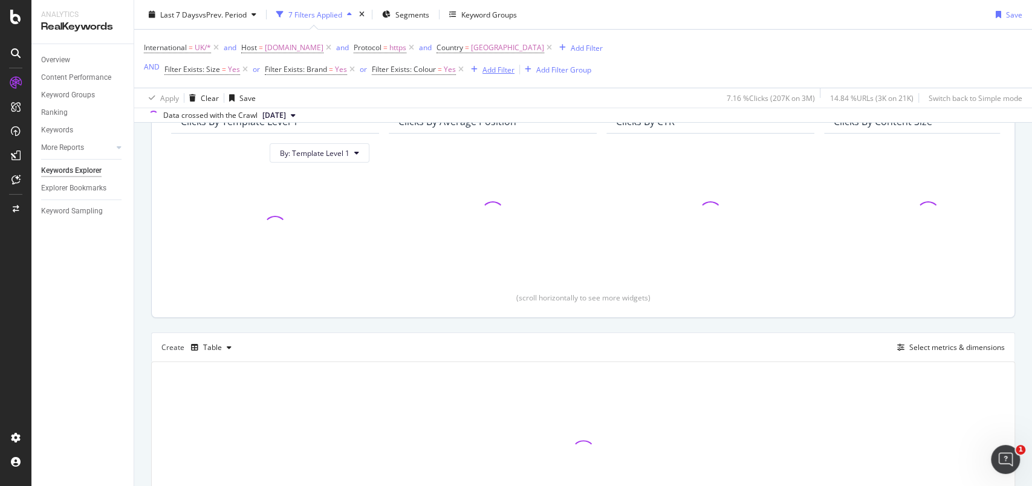
click at [504, 70] on div "Add Filter" at bounding box center [499, 69] width 32 height 10
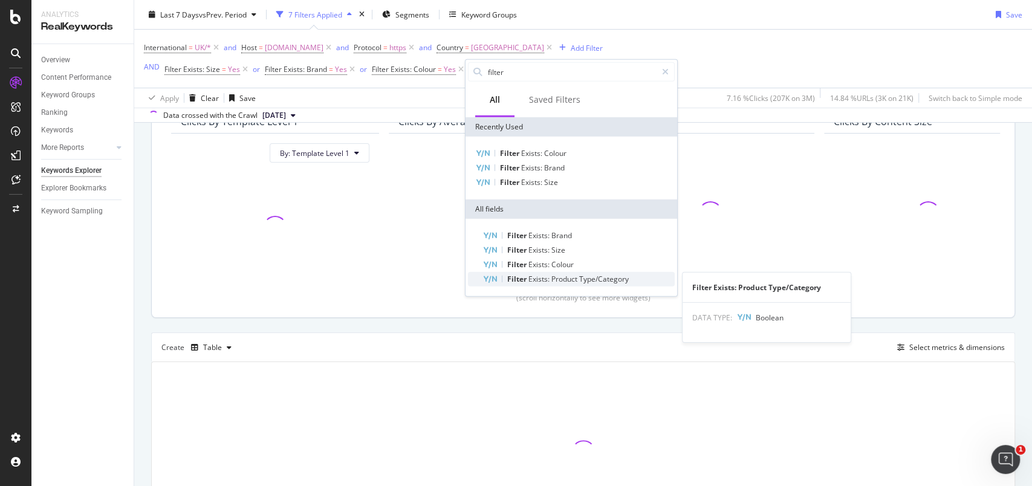
click at [560, 275] on span "Product" at bounding box center [565, 279] width 28 height 10
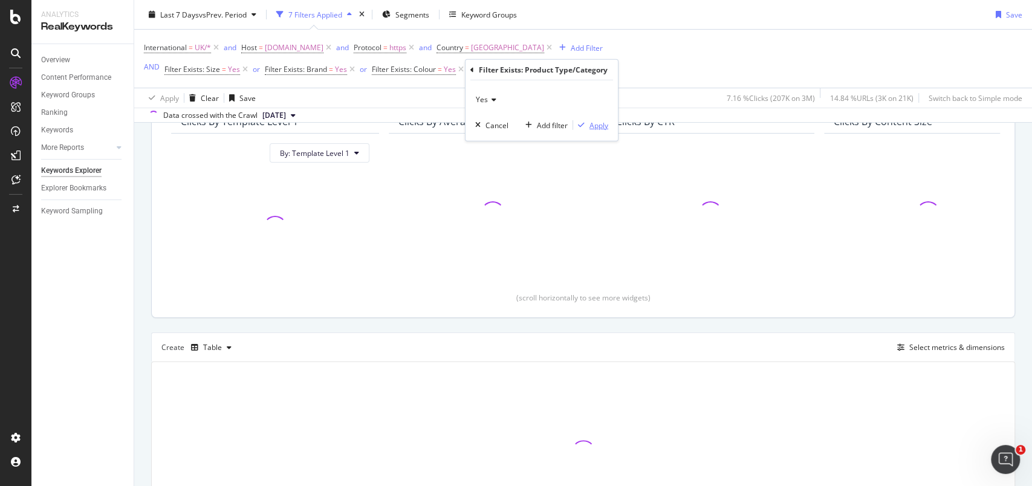
click at [605, 123] on div "Apply" at bounding box center [599, 125] width 19 height 10
click at [955, 348] on div "Select metrics & dimensions" at bounding box center [957, 347] width 96 height 10
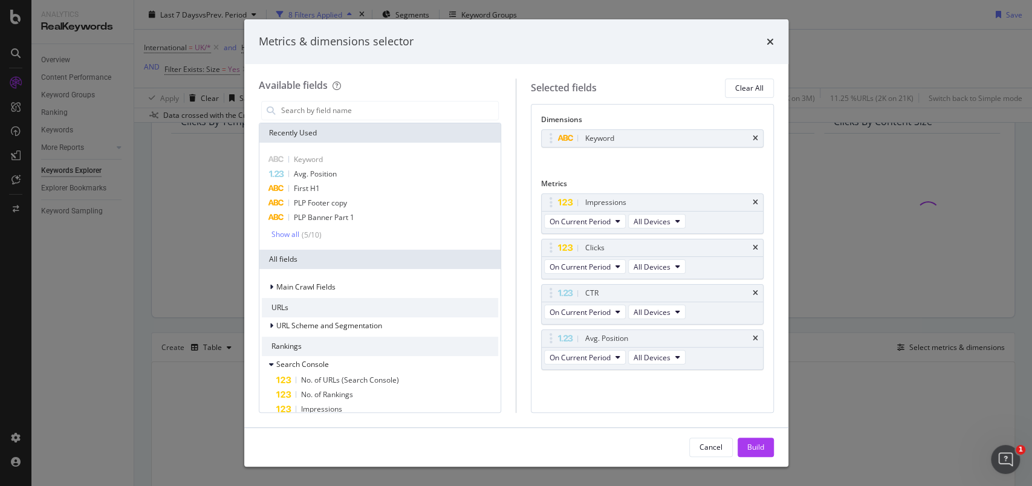
drag, startPoint x: 756, startPoint y: 140, endPoint x: 367, endPoint y: 92, distance: 391.7
click at [756, 139] on icon "times" at bounding box center [755, 138] width 5 height 7
click at [363, 107] on input "modal" at bounding box center [389, 111] width 219 height 18
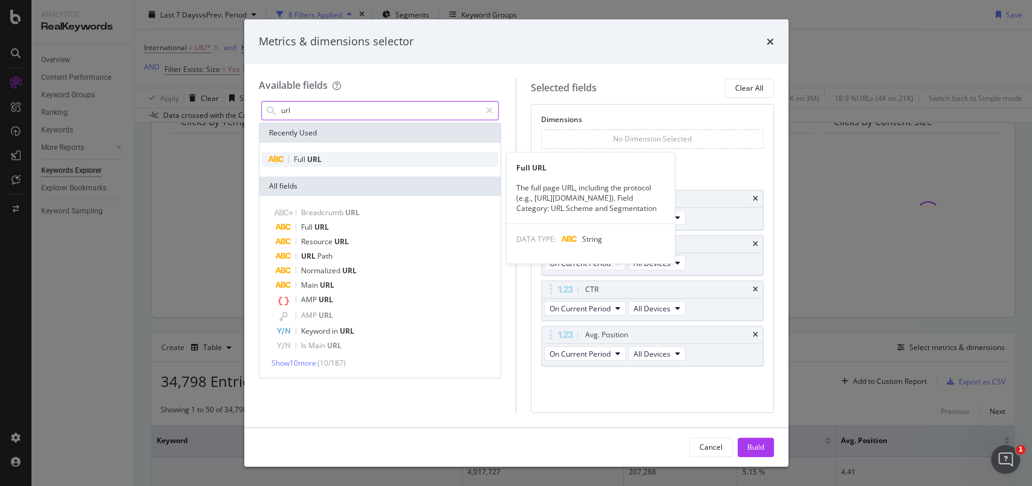
type input "url"
click at [327, 157] on div "Full URL" at bounding box center [380, 159] width 237 height 15
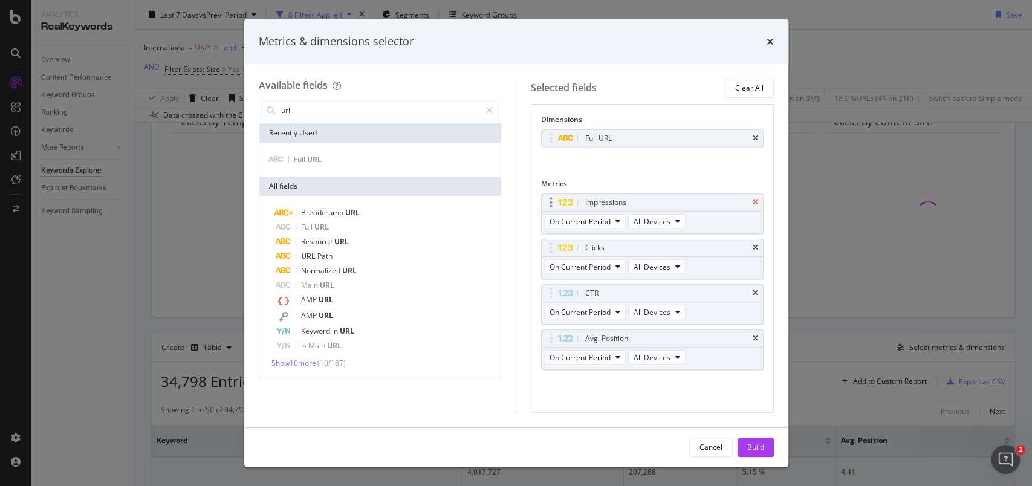
click at [756, 202] on icon "times" at bounding box center [755, 202] width 5 height 7
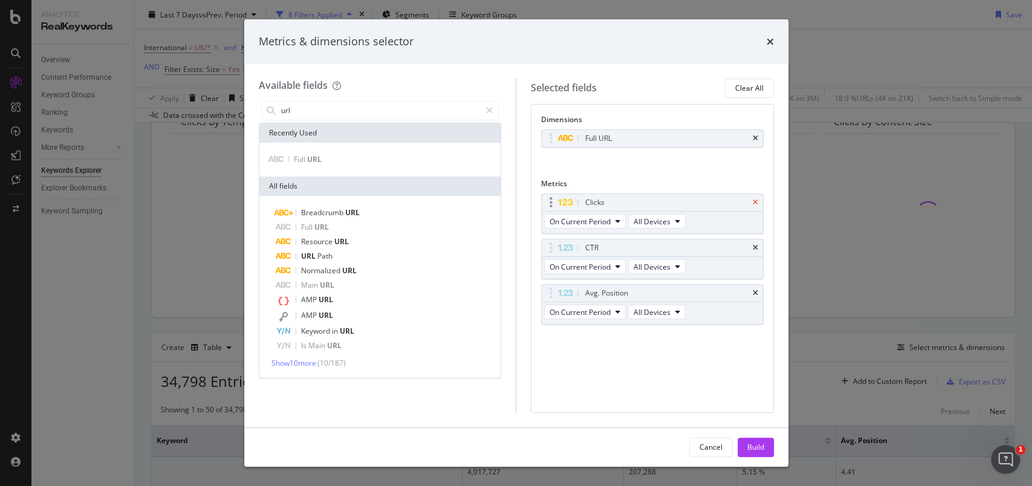
click at [756, 202] on icon "times" at bounding box center [755, 202] width 5 height 7
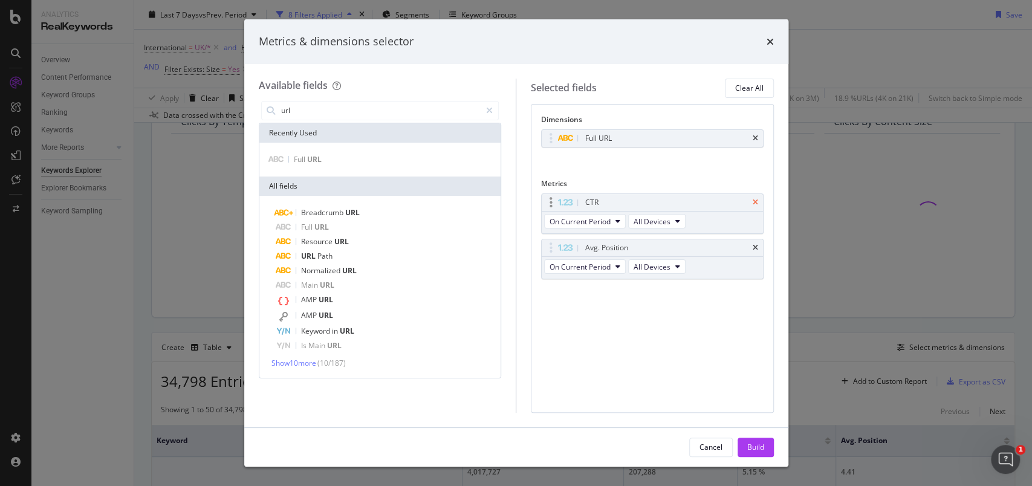
click at [756, 202] on icon "times" at bounding box center [755, 202] width 5 height 7
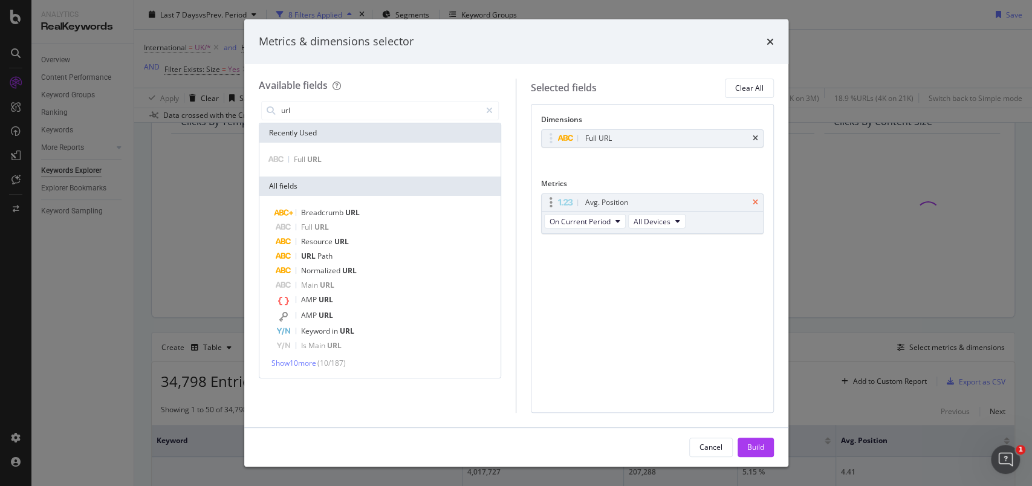
click at [756, 202] on icon "times" at bounding box center [755, 202] width 5 height 7
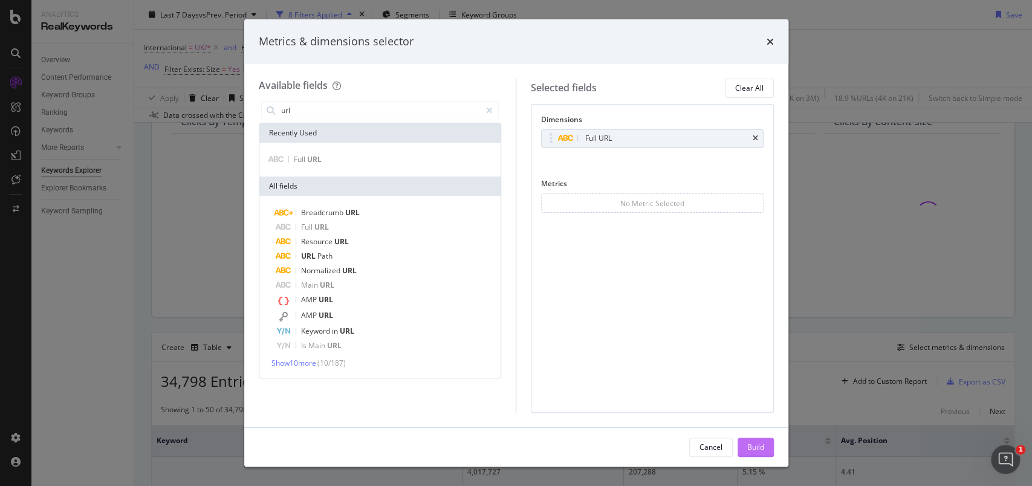
click at [749, 443] on div "Build" at bounding box center [755, 447] width 17 height 10
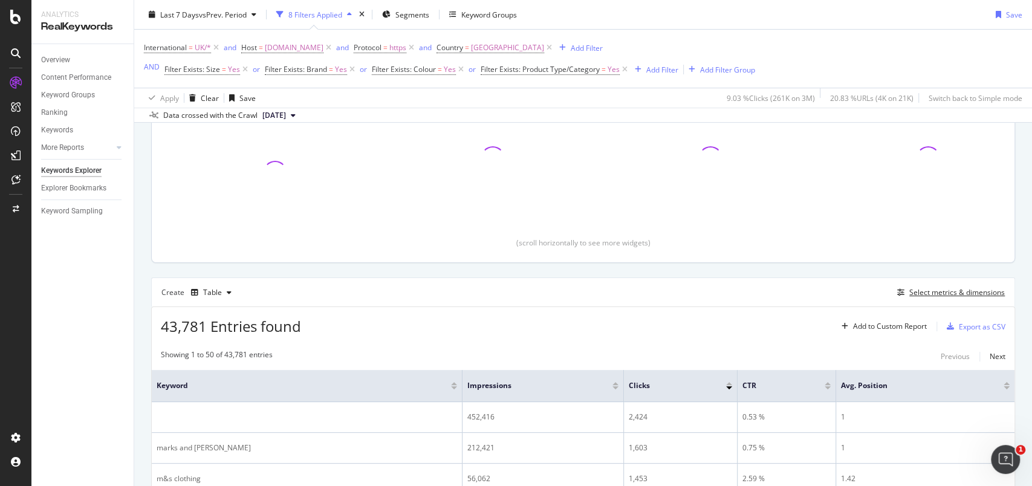
scroll to position [179, 0]
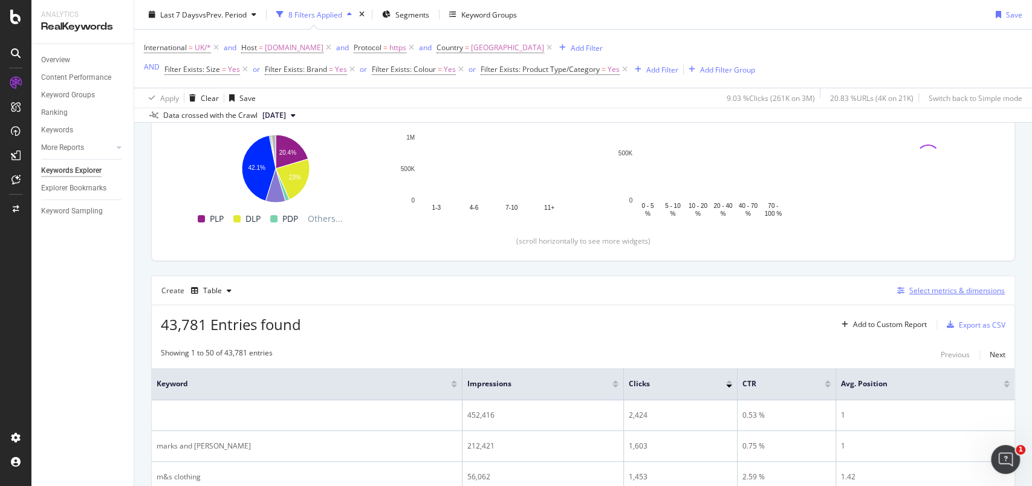
click at [975, 292] on div "Select metrics & dimensions" at bounding box center [957, 290] width 96 height 10
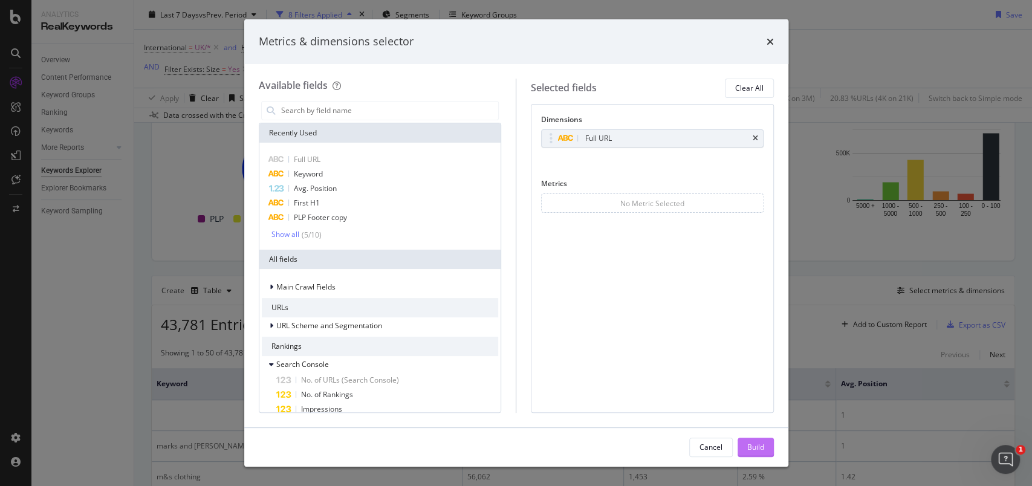
click at [753, 444] on div "Build" at bounding box center [755, 447] width 17 height 10
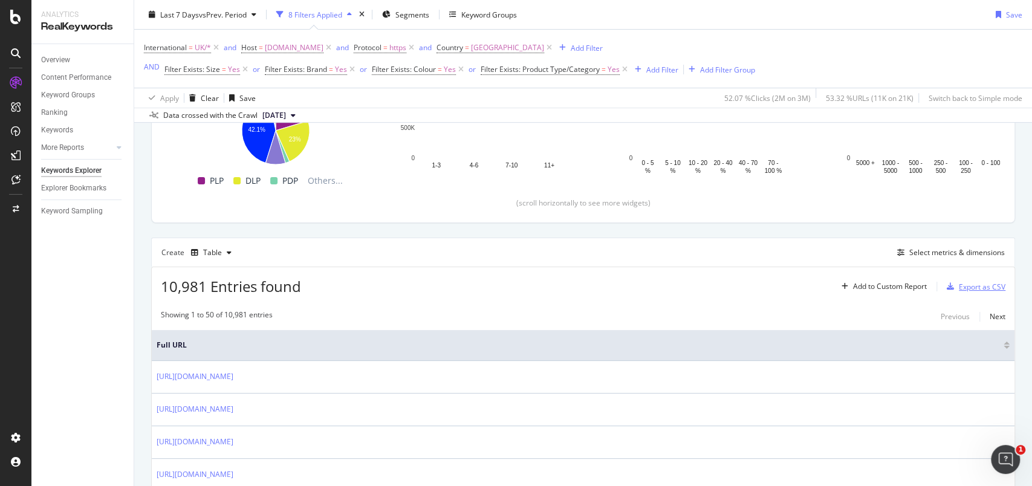
scroll to position [221, 0]
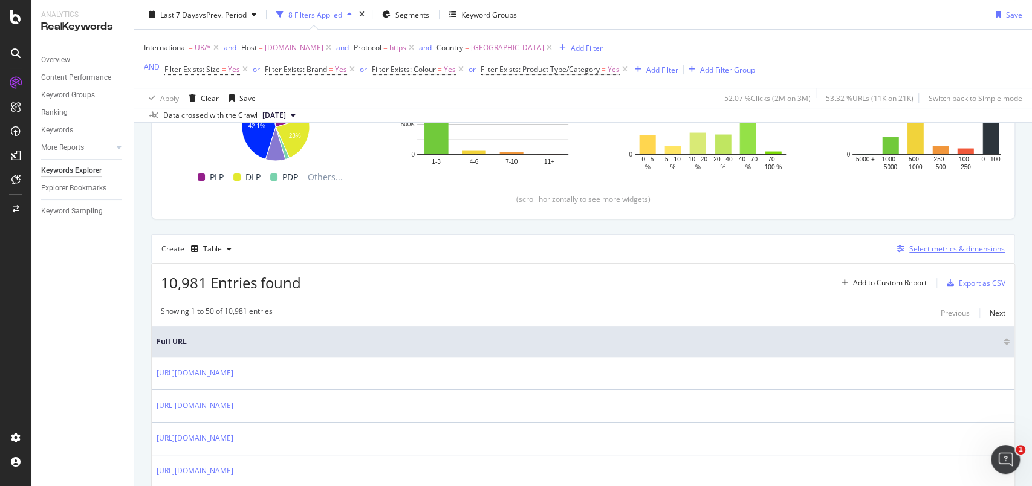
click at [970, 249] on div "Select metrics & dimensions" at bounding box center [957, 249] width 96 height 10
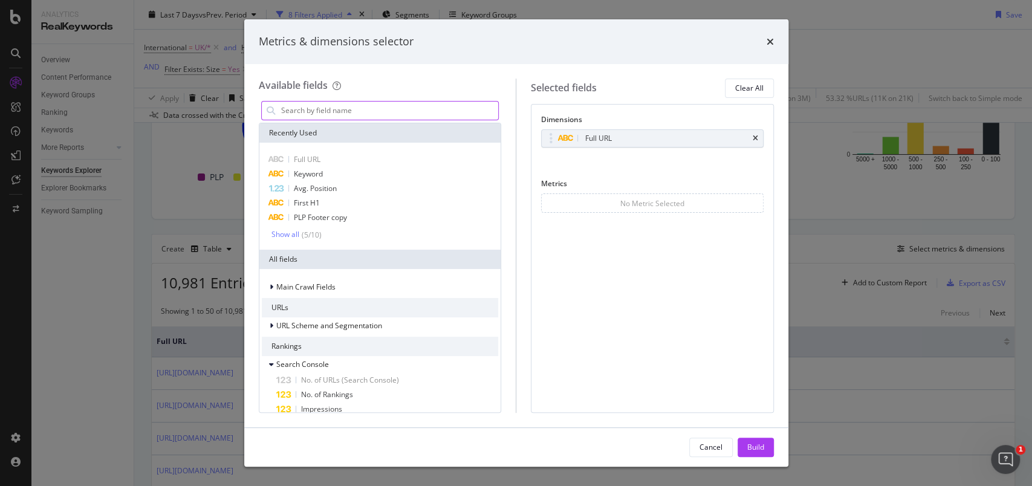
click at [431, 111] on input "modal" at bounding box center [389, 111] width 219 height 18
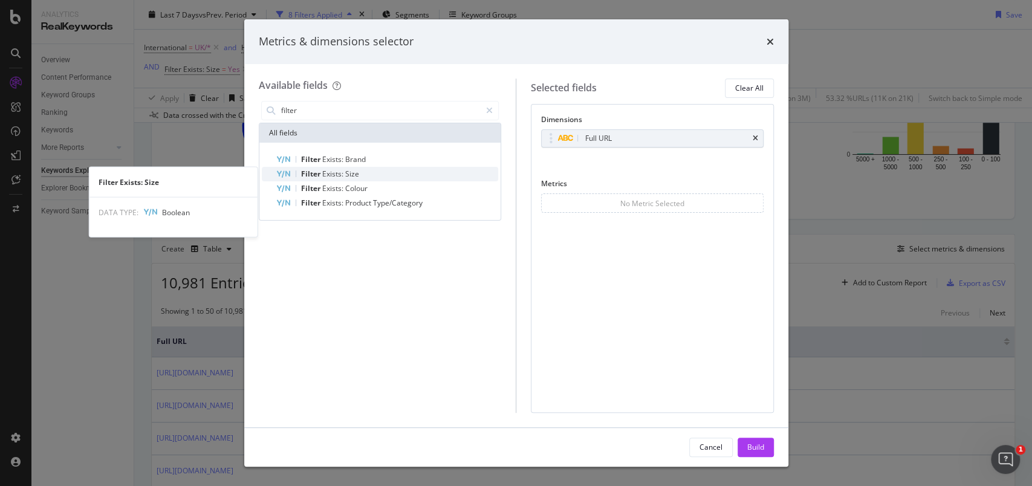
type input "filter"
click at [345, 167] on div "Filter Exists: Size" at bounding box center [387, 174] width 223 height 15
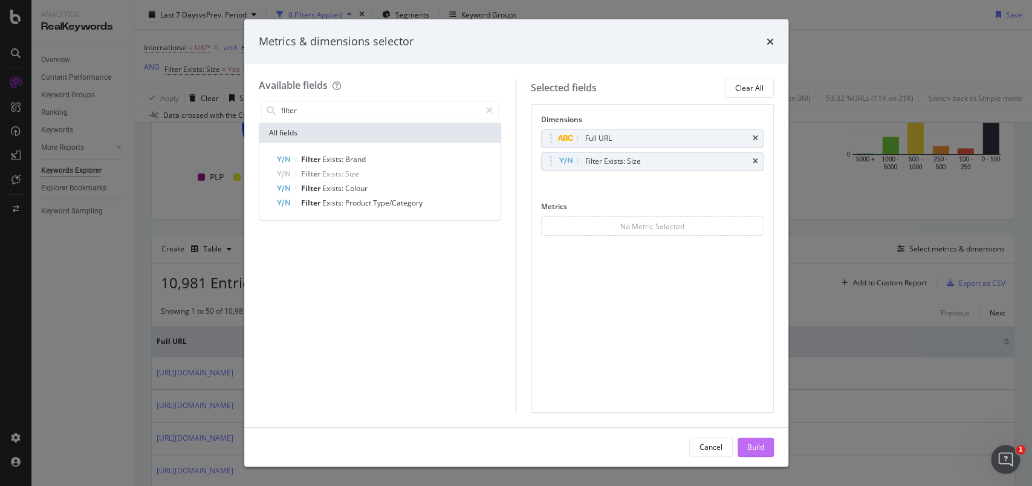
click at [749, 444] on div "Build" at bounding box center [755, 447] width 17 height 10
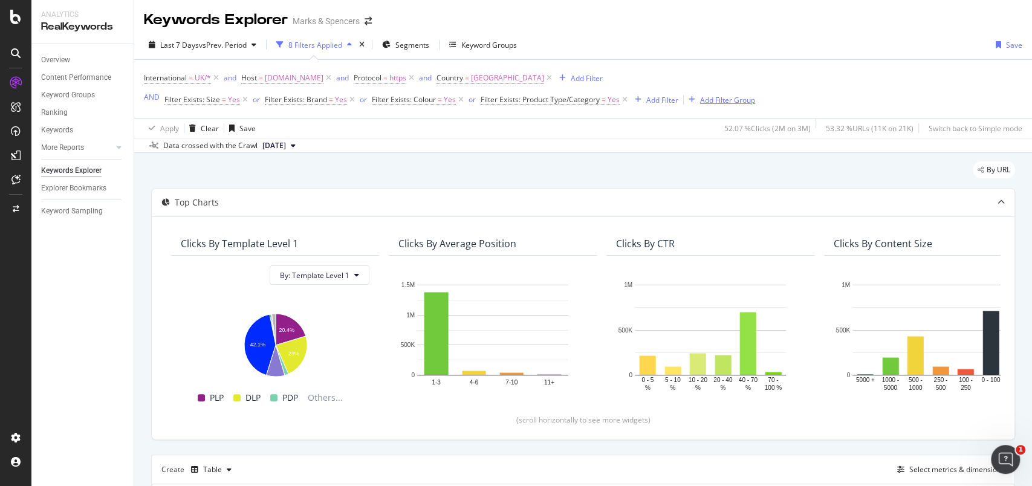
click at [730, 97] on div "Add Filter Group" at bounding box center [727, 100] width 55 height 10
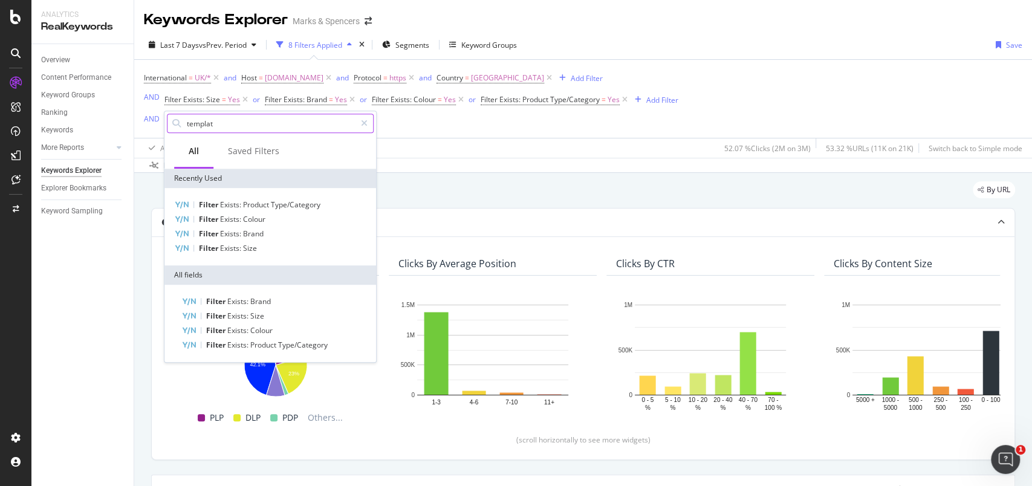
type input "template"
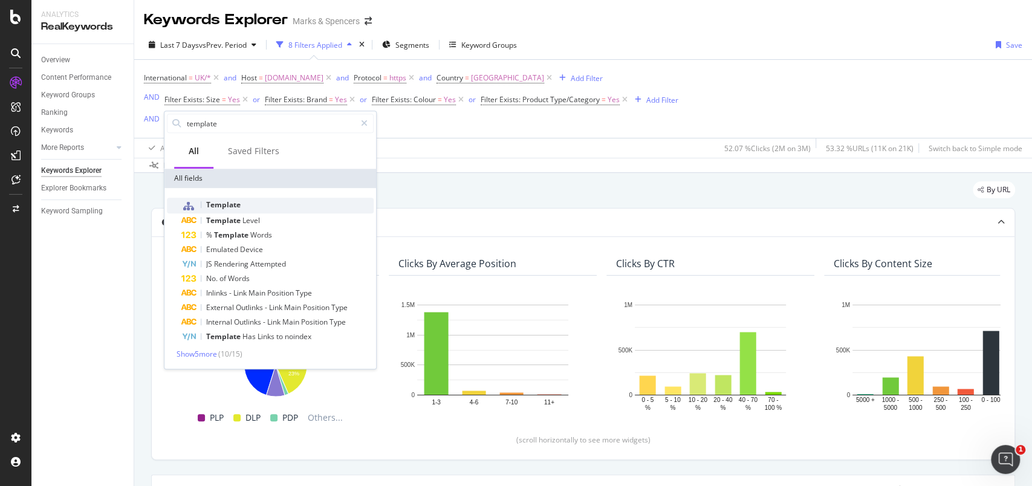
click at [223, 200] on span "Template" at bounding box center [223, 205] width 34 height 10
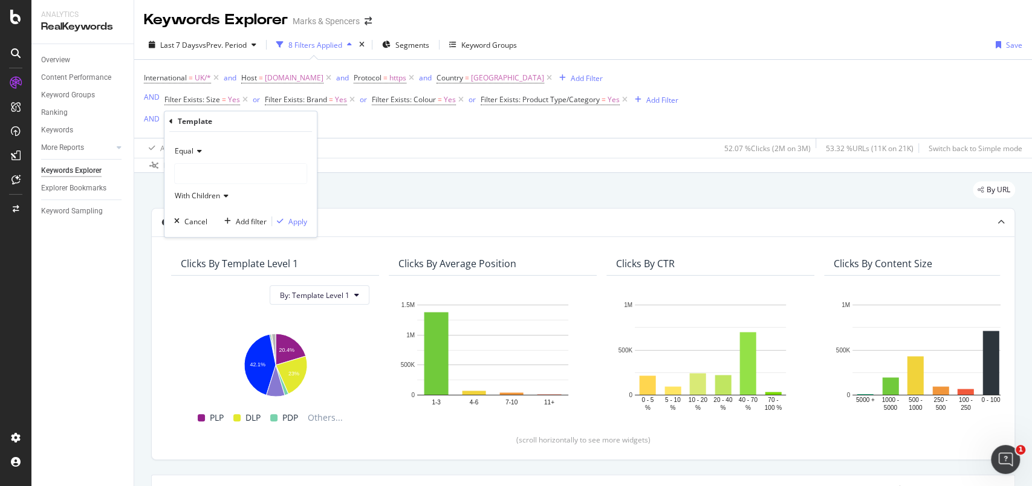
click at [214, 178] on div at bounding box center [241, 173] width 132 height 19
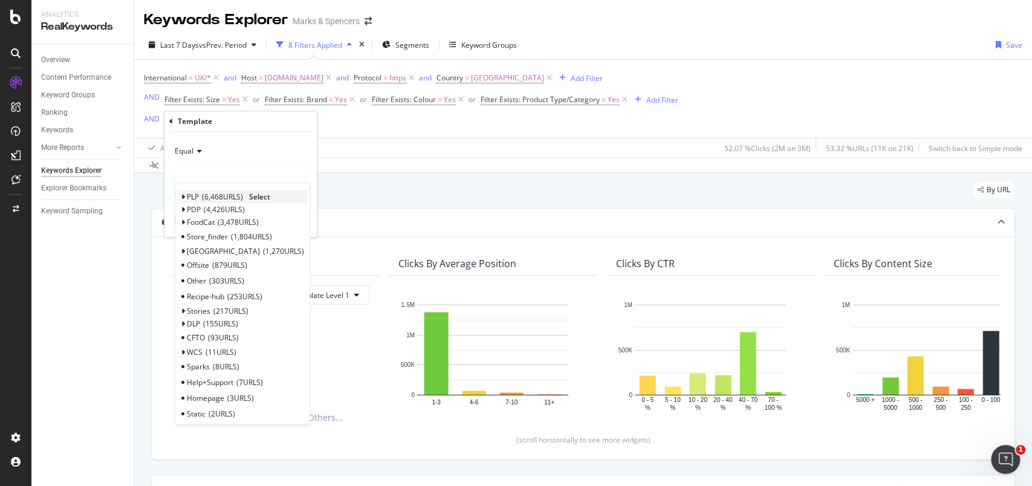
click at [184, 193] on icon at bounding box center [183, 196] width 4 height 7
click at [242, 236] on div "Pagination 194 URLS" at bounding box center [242, 243] width 129 height 16
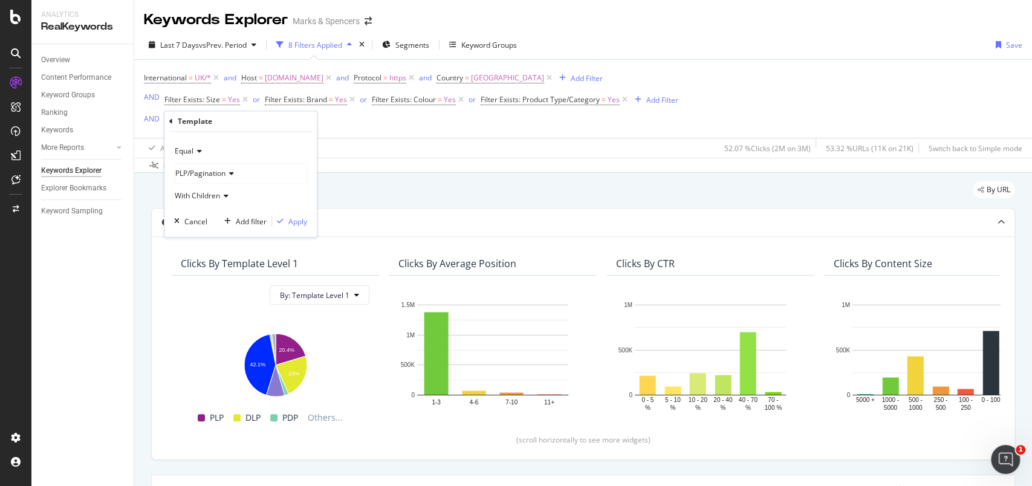
click at [198, 149] on icon at bounding box center [197, 151] width 8 height 7
click at [200, 186] on div "Not Equal" at bounding box center [241, 192] width 129 height 16
click at [303, 223] on div "Apply" at bounding box center [297, 221] width 19 height 10
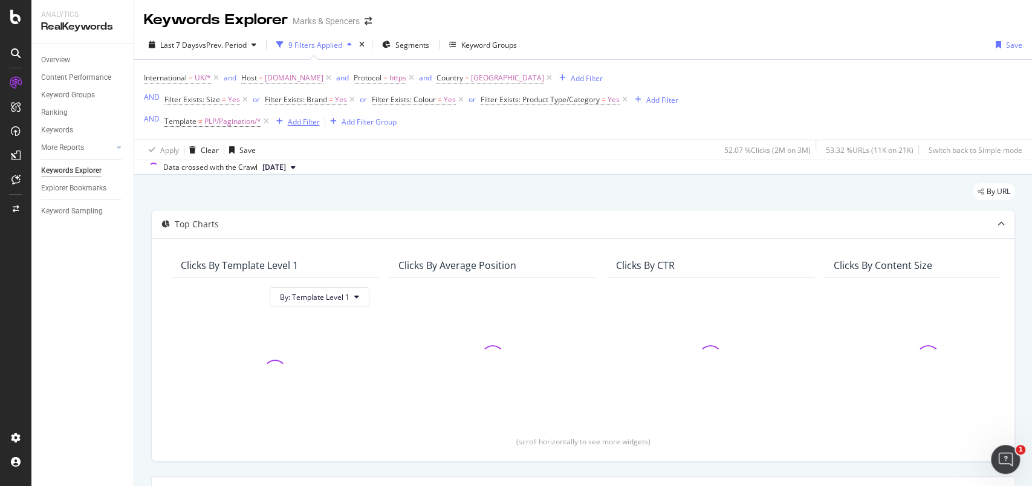
click at [305, 120] on div "Add Filter" at bounding box center [304, 122] width 32 height 10
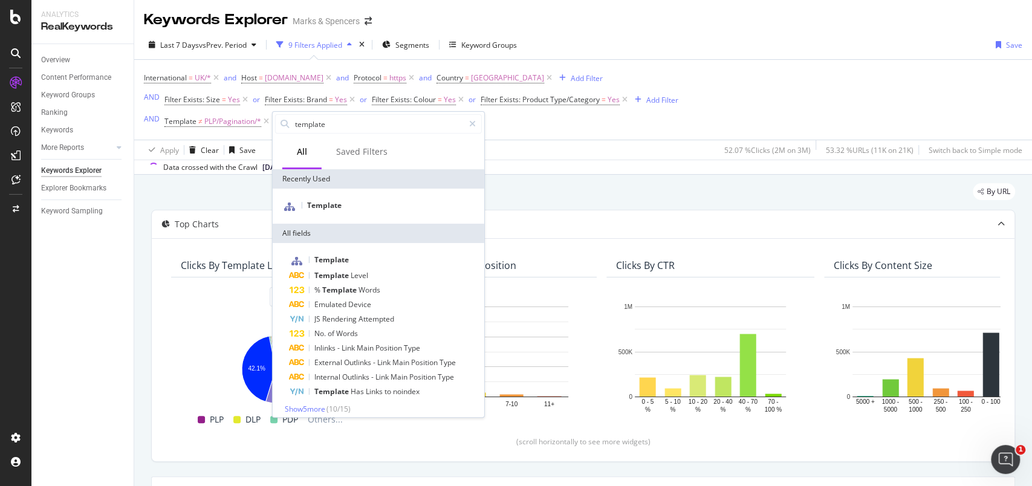
click at [522, 122] on div "International = UK/* and Host = [DOMAIN_NAME] and Protocol = https and Country …" at bounding box center [411, 100] width 535 height 60
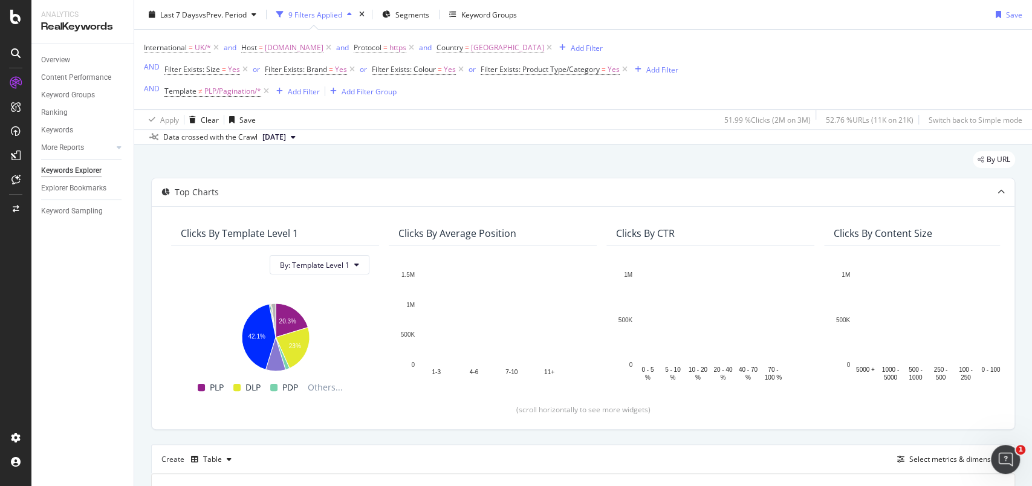
scroll to position [30, 0]
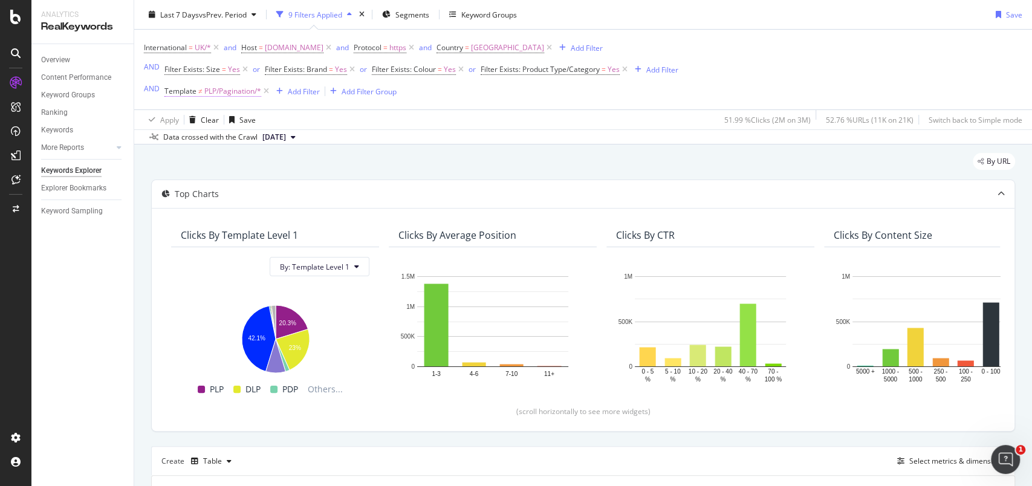
click at [251, 92] on span "PLP/Pagination/*" at bounding box center [232, 91] width 57 height 17
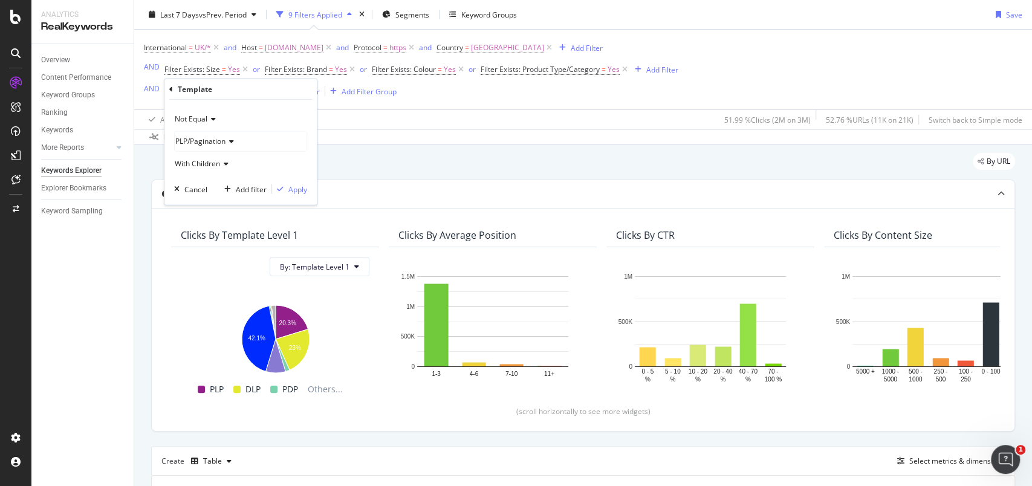
click at [209, 114] on div "Not Equal" at bounding box center [240, 118] width 133 height 19
click at [204, 141] on div "Equal" at bounding box center [241, 144] width 129 height 16
click at [205, 141] on span "PLP/Pagination" at bounding box center [200, 141] width 50 height 10
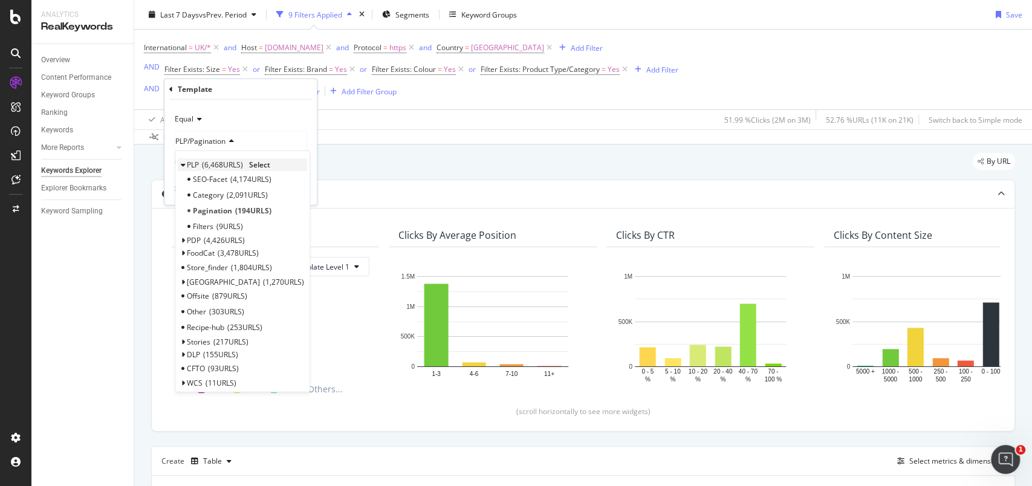
click at [201, 163] on div "PLP 6,468 URLS" at bounding box center [215, 165] width 56 height 10
click at [261, 164] on span "Select" at bounding box center [259, 165] width 21 height 10
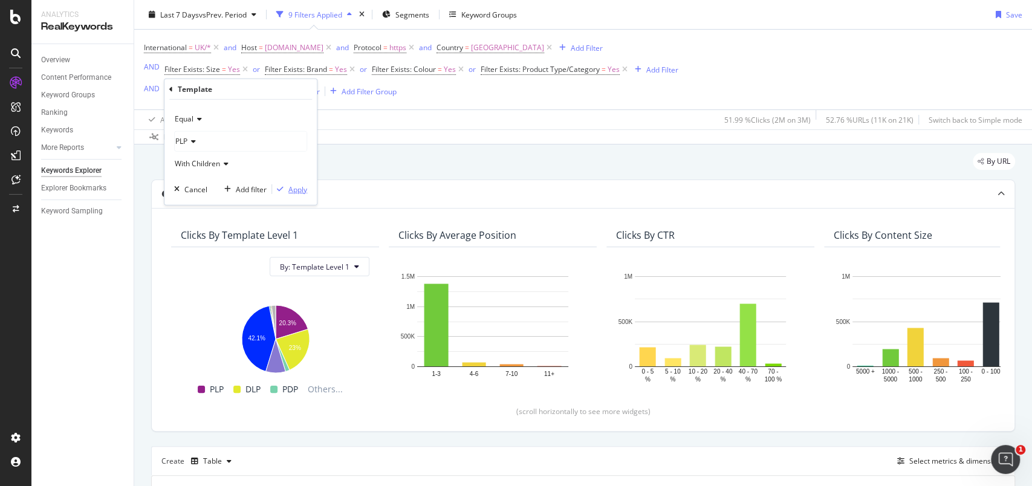
click at [291, 187] on div "Apply" at bounding box center [297, 189] width 19 height 10
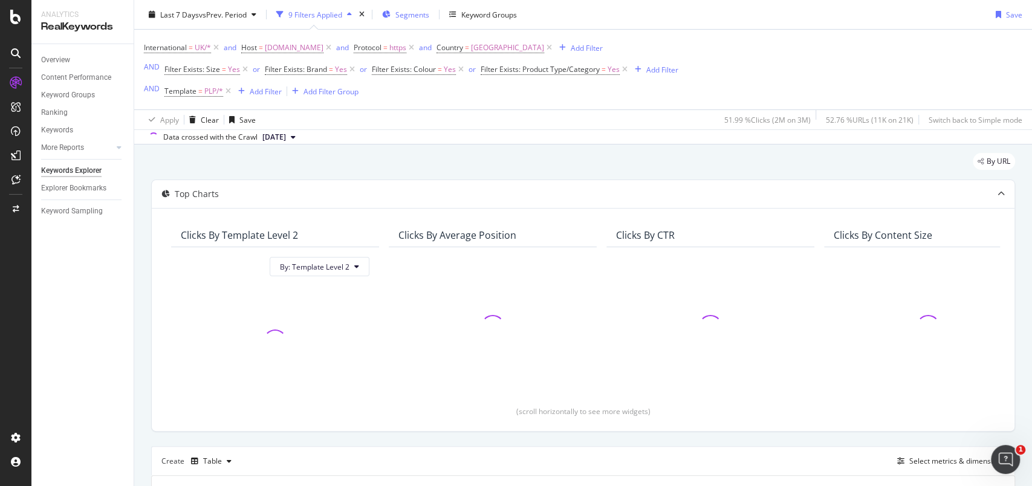
click at [402, 12] on span "Segments" at bounding box center [412, 15] width 34 height 10
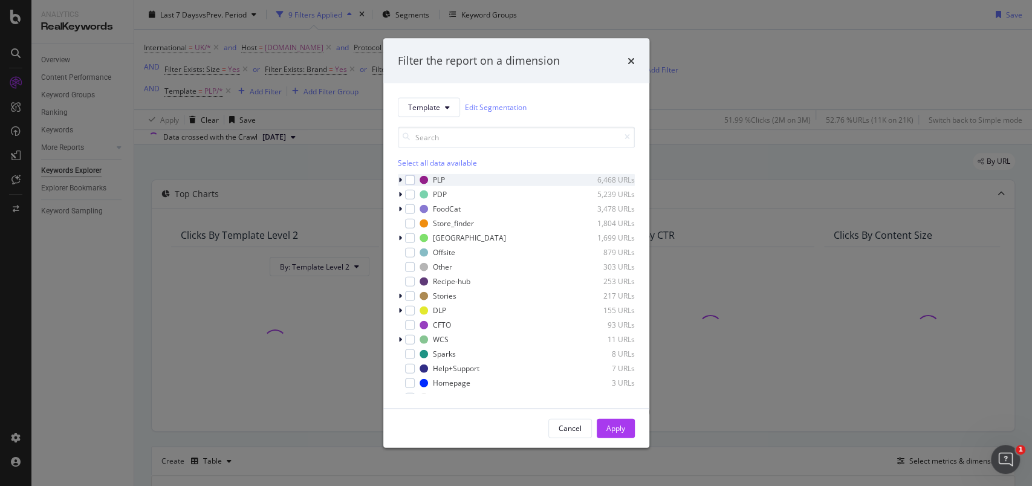
click at [403, 181] on div "modal" at bounding box center [401, 180] width 7 height 12
click at [409, 183] on div "modal" at bounding box center [410, 180] width 10 height 10
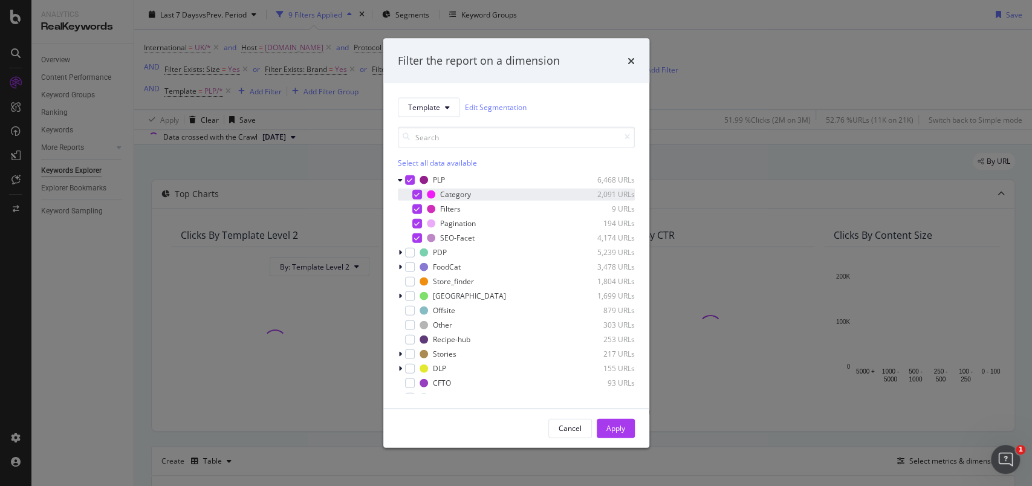
click at [416, 193] on icon "modal" at bounding box center [416, 194] width 5 height 6
click at [416, 193] on div "modal" at bounding box center [417, 194] width 10 height 10
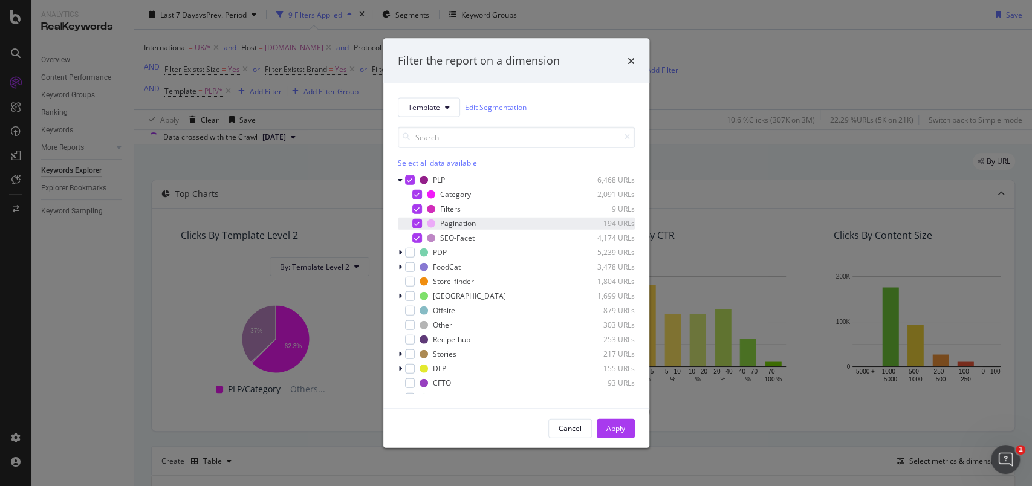
click at [411, 218] on div "modal" at bounding box center [408, 223] width 7 height 12
click at [414, 206] on icon "modal" at bounding box center [416, 209] width 5 height 6
click at [617, 420] on div "Apply" at bounding box center [615, 428] width 19 height 18
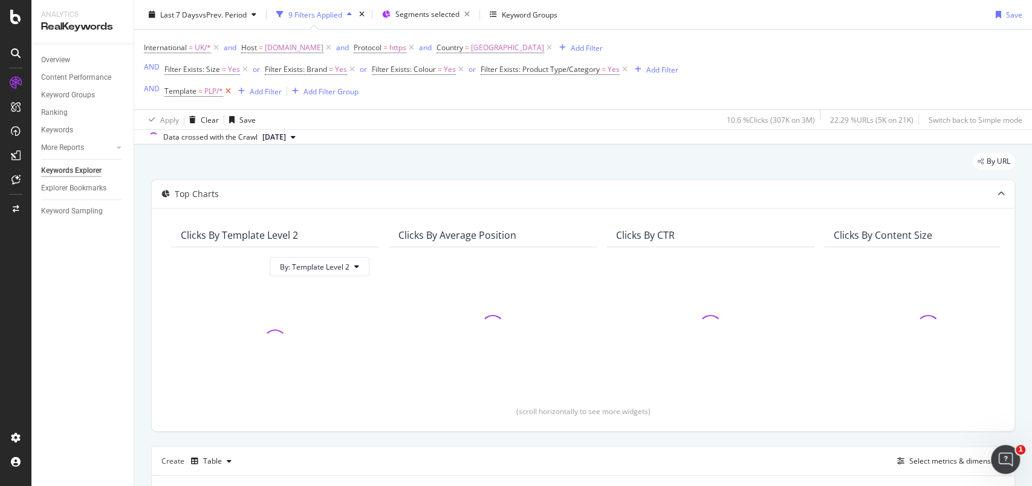
click at [229, 89] on icon at bounding box center [228, 91] width 10 height 12
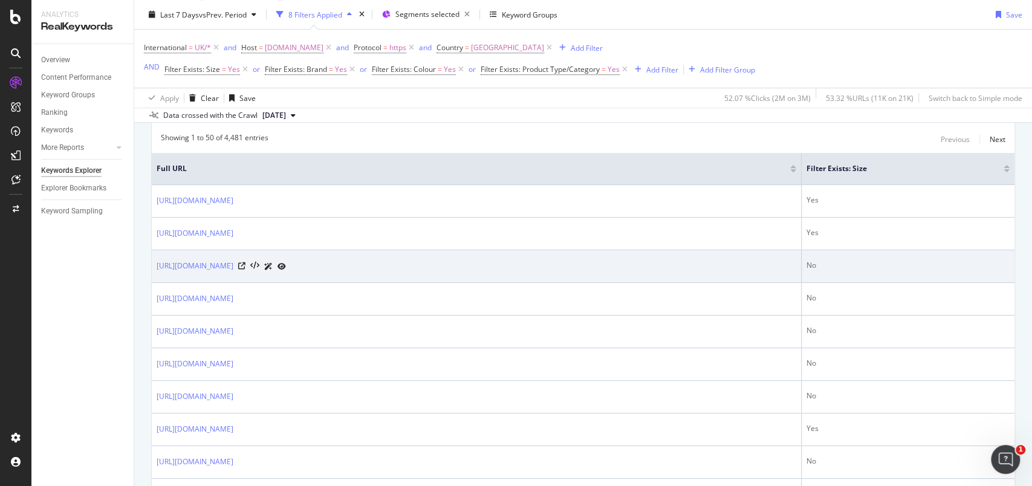
scroll to position [363, 0]
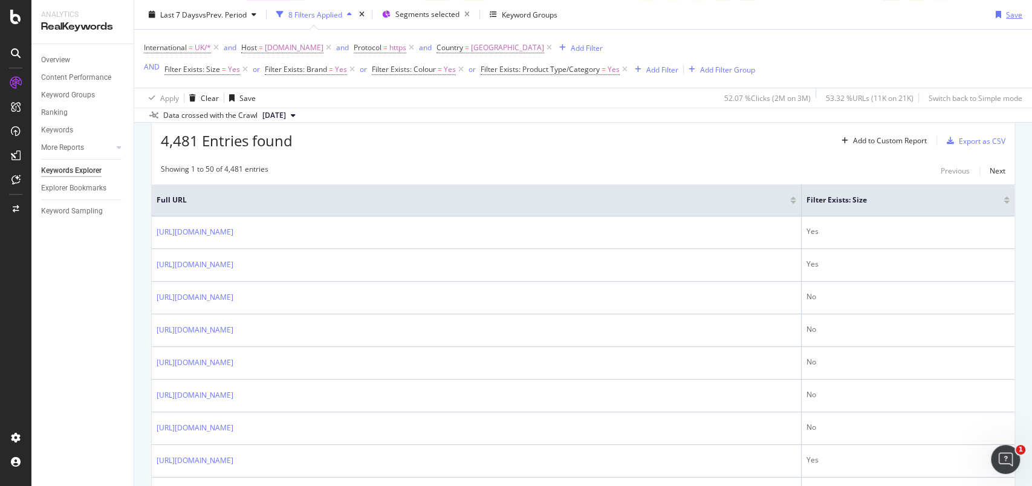
click at [1006, 15] on div "Save" at bounding box center [1014, 14] width 16 height 10
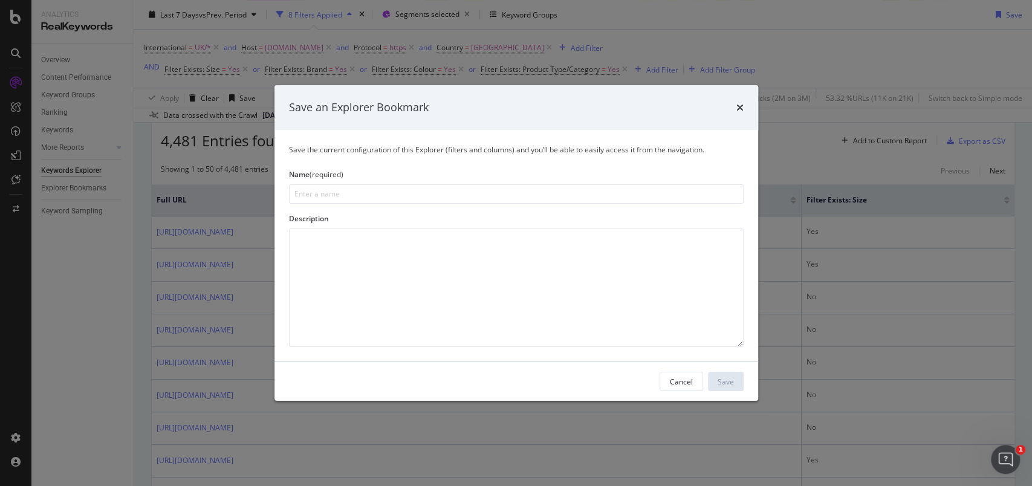
click at [391, 193] on input "modal" at bounding box center [516, 193] width 455 height 19
type input "F"
type input "Exist/Not exist facets dashboard"
click at [725, 376] on div "Save" at bounding box center [726, 381] width 16 height 10
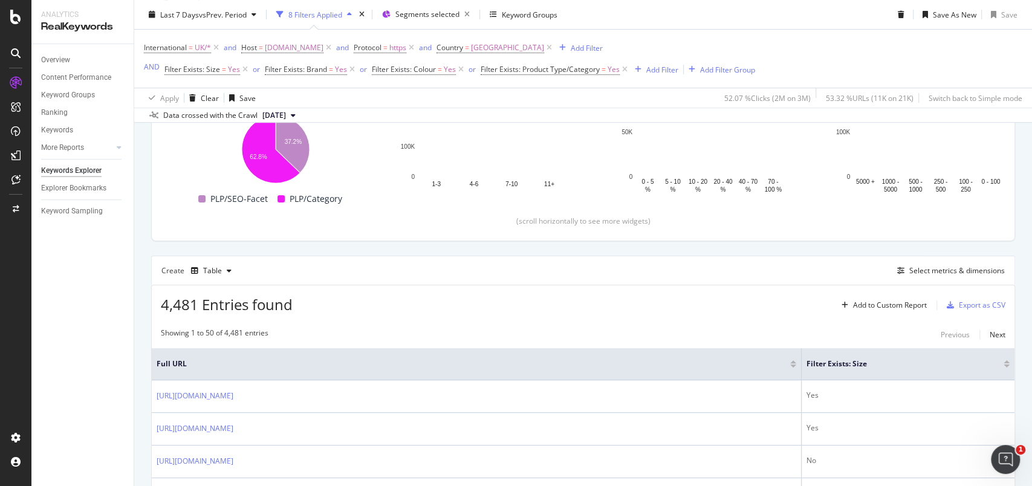
scroll to position [237, 0]
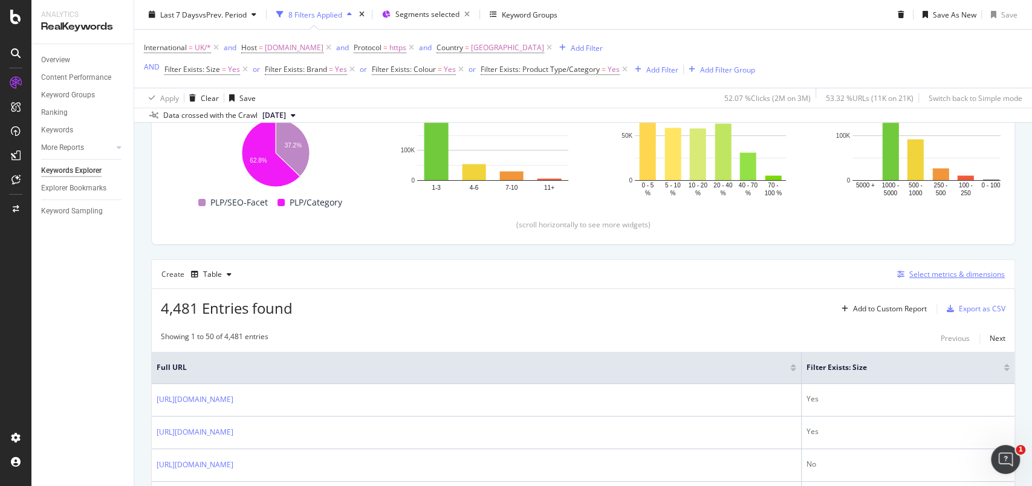
click at [938, 273] on div "Select metrics & dimensions" at bounding box center [957, 274] width 96 height 10
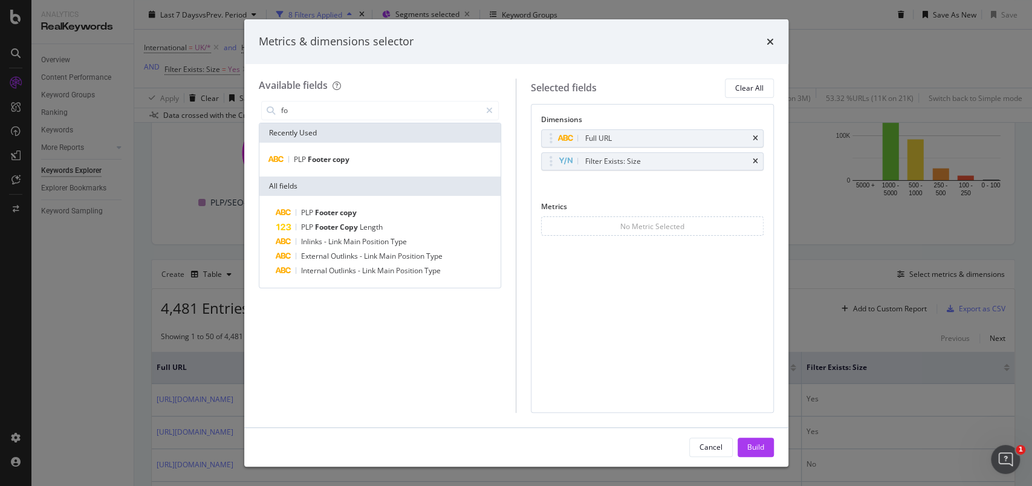
type input "f"
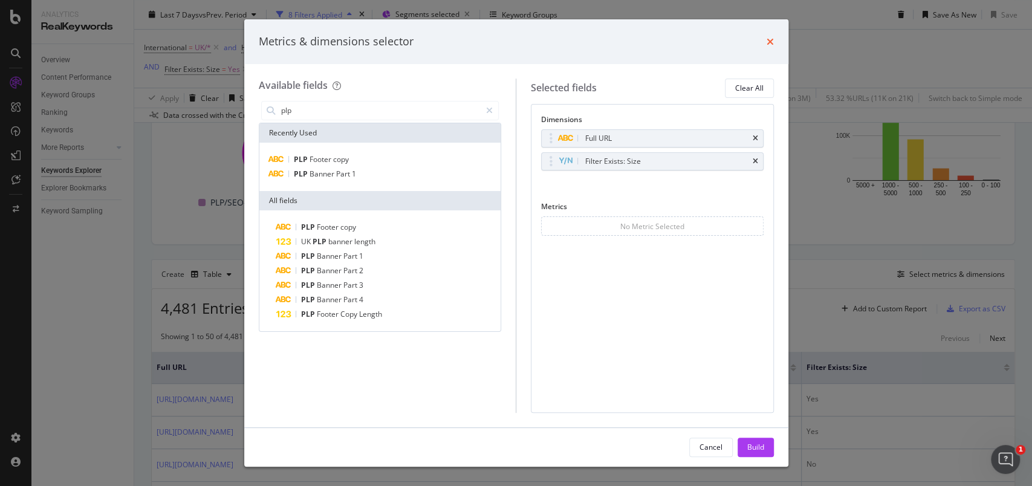
type input "plp"
click at [767, 41] on icon "times" at bounding box center [770, 42] width 7 height 10
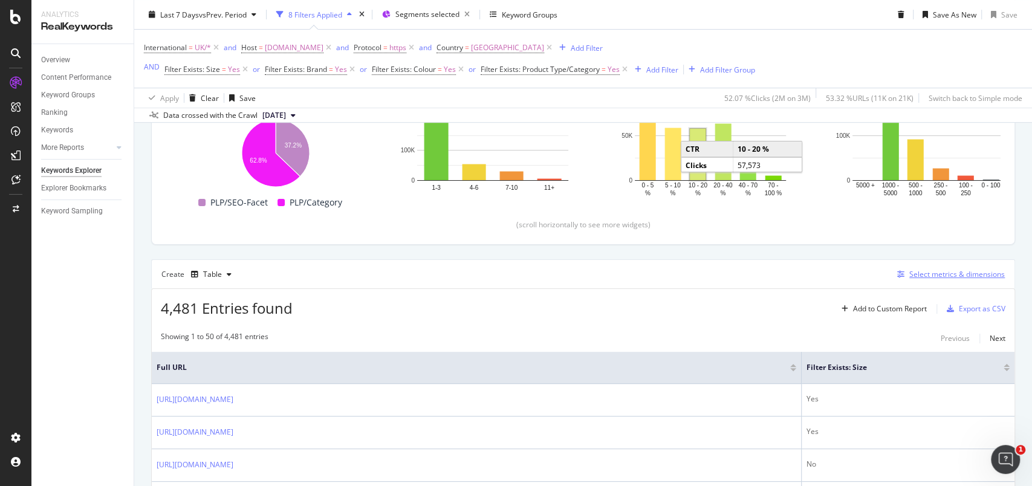
click at [944, 278] on div "Select metrics & dimensions" at bounding box center [948, 274] width 112 height 13
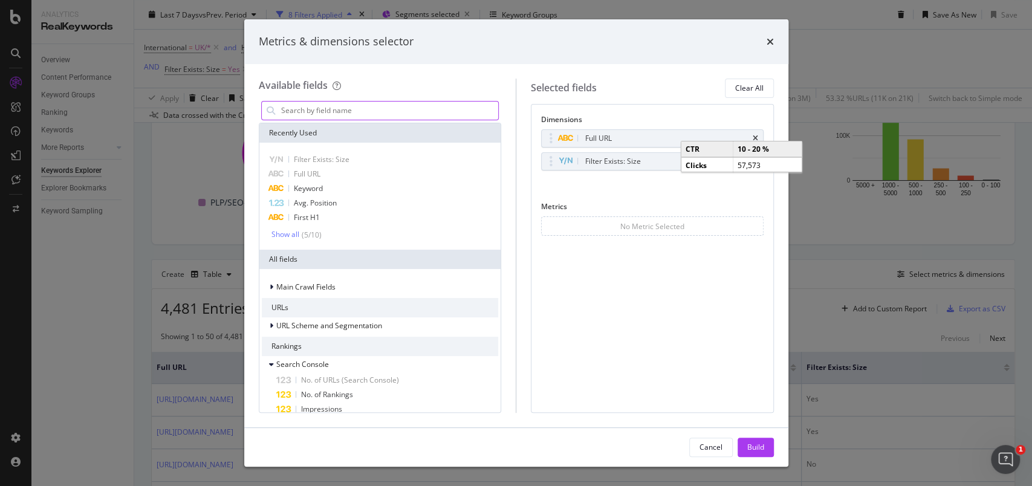
click at [387, 104] on input "modal" at bounding box center [389, 111] width 219 height 18
click at [709, 443] on div "Cancel" at bounding box center [711, 447] width 23 height 10
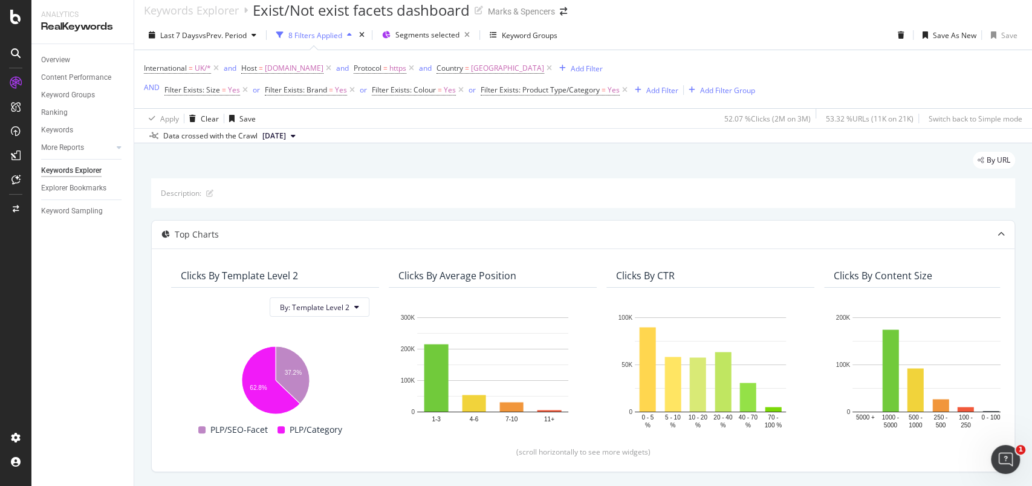
scroll to position [0, 0]
